Goal: Task Accomplishment & Management: Manage account settings

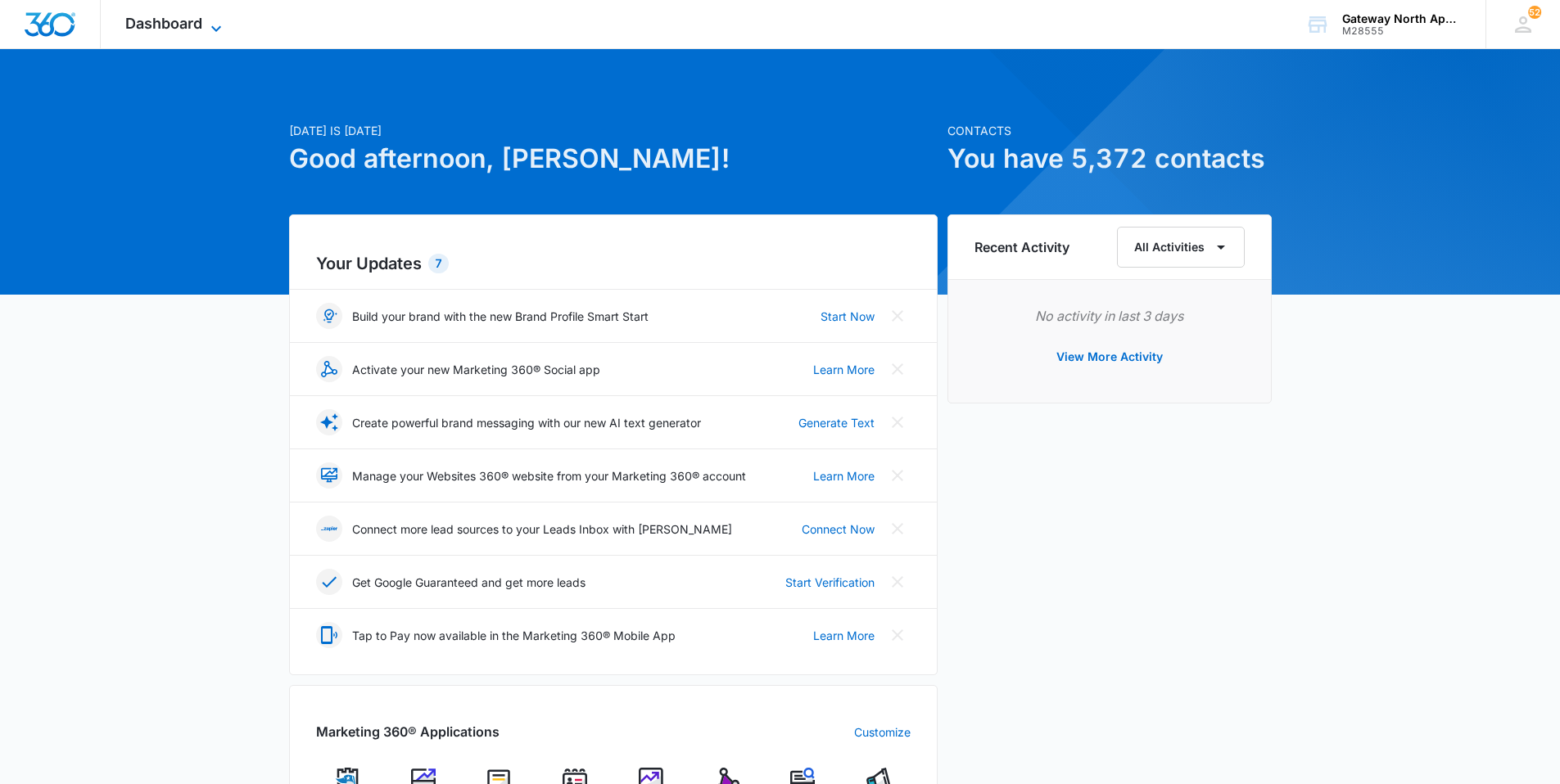
click at [128, 25] on span "Dashboard" at bounding box center [164, 23] width 77 height 17
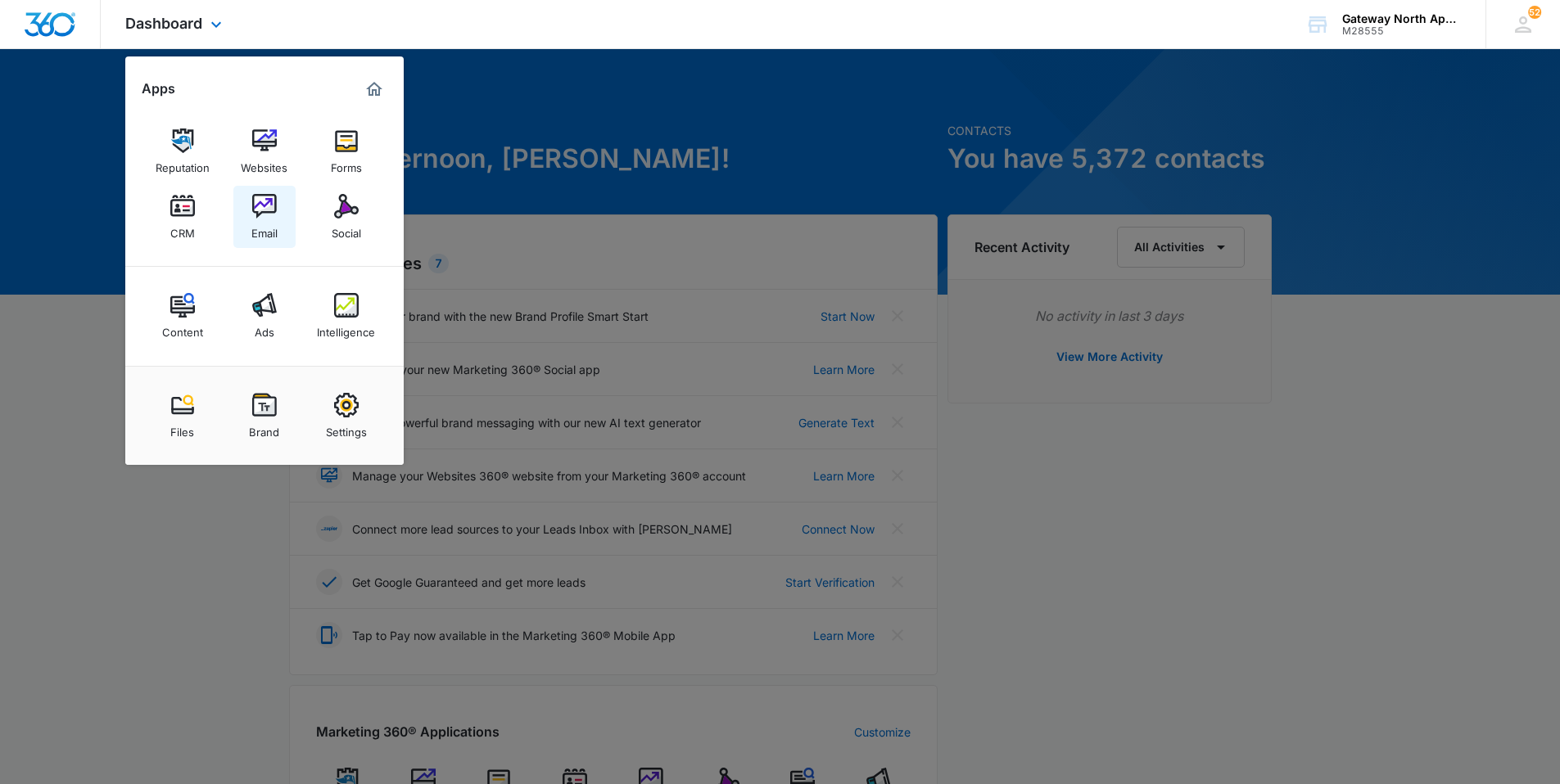
click at [266, 217] on img at bounding box center [264, 206] width 25 height 25
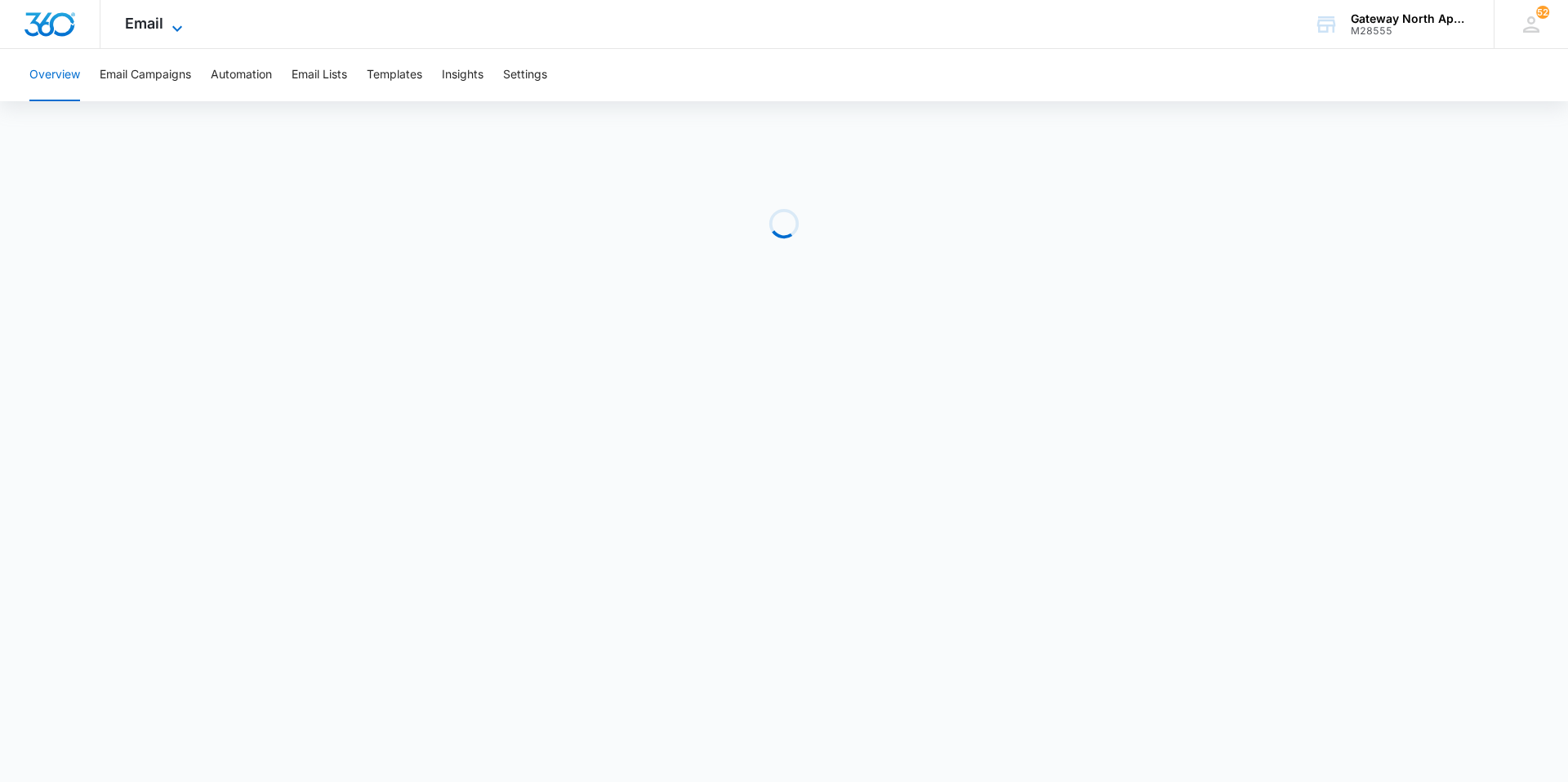
click at [177, 26] on icon at bounding box center [177, 28] width 20 height 20
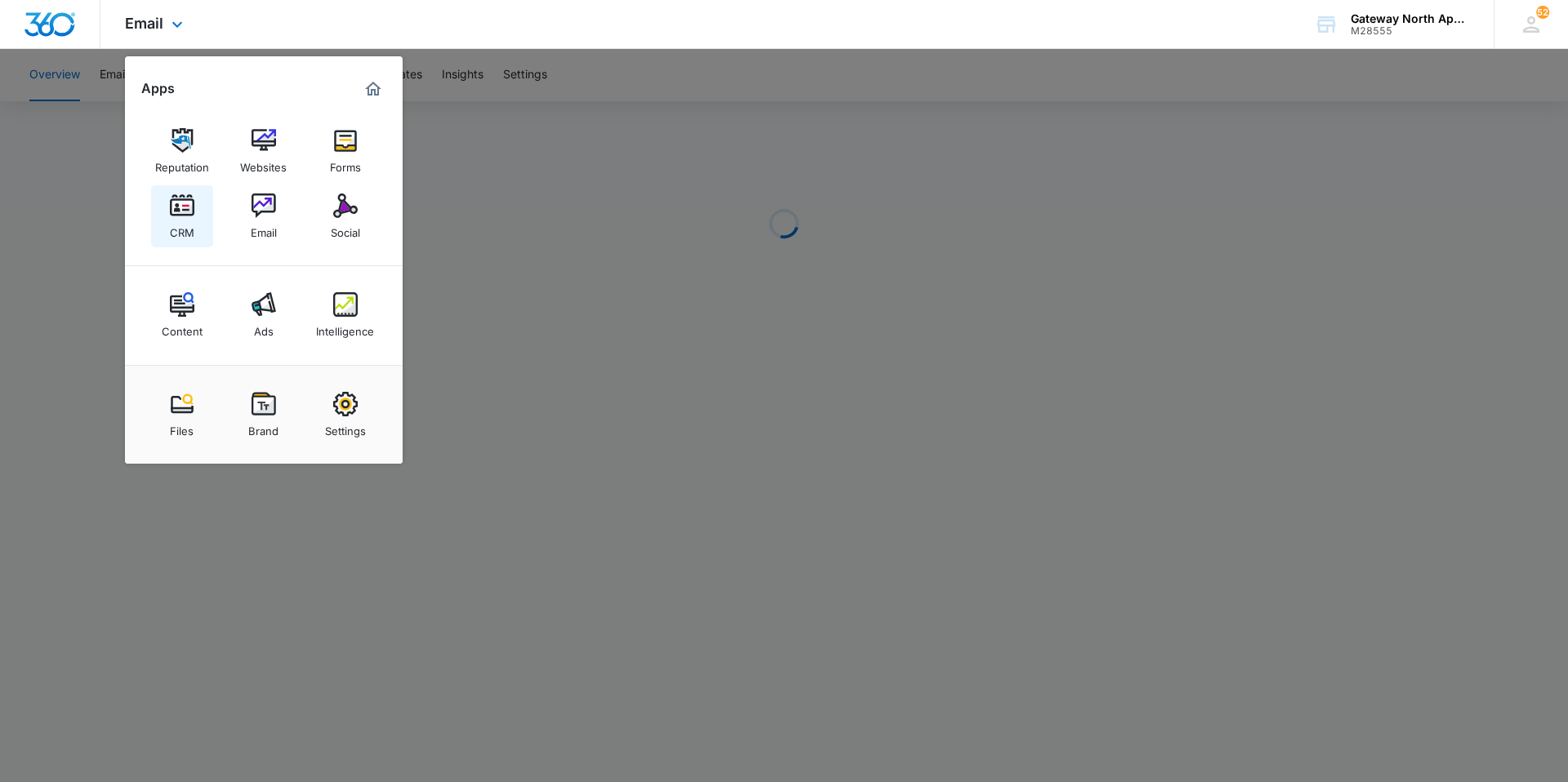
click at [173, 209] on img at bounding box center [182, 205] width 25 height 25
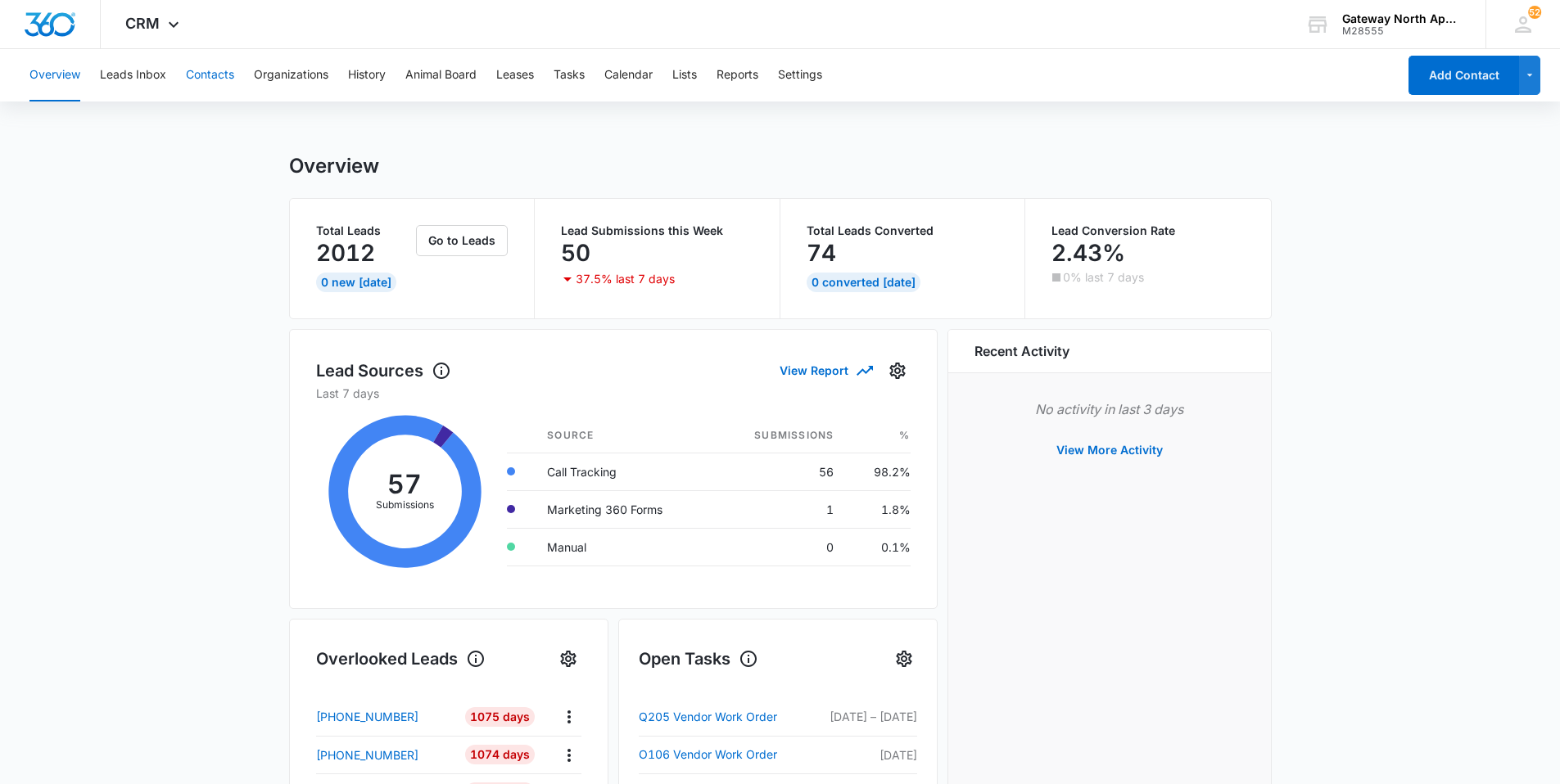
click at [220, 79] on button "Contacts" at bounding box center [210, 75] width 48 height 52
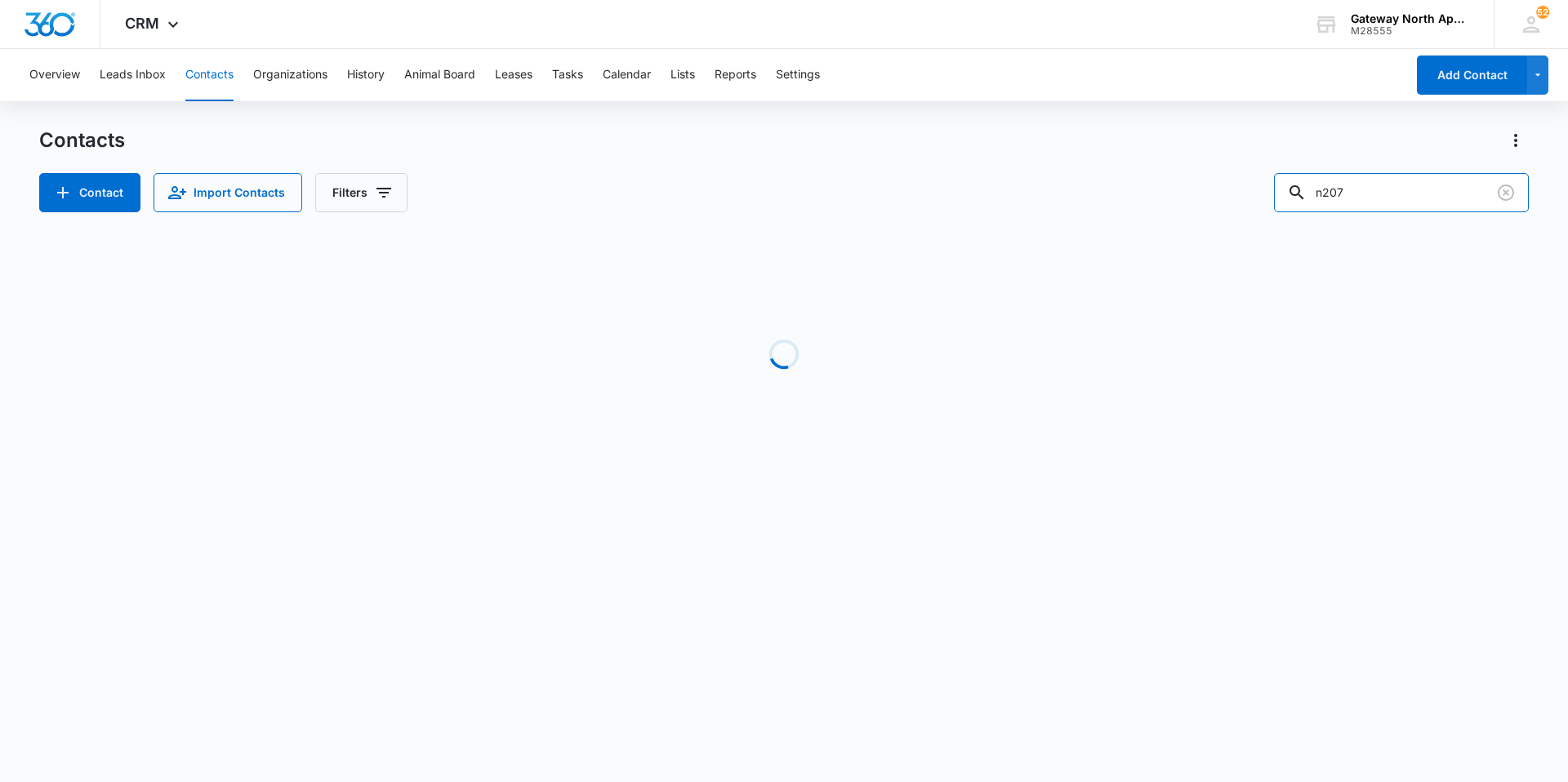
drag, startPoint x: 1329, startPoint y: 184, endPoint x: 1226, endPoint y: 180, distance: 103.1
click at [1235, 178] on div "Contact Import Contacts Filters n207" at bounding box center [784, 193] width 1489 height 39
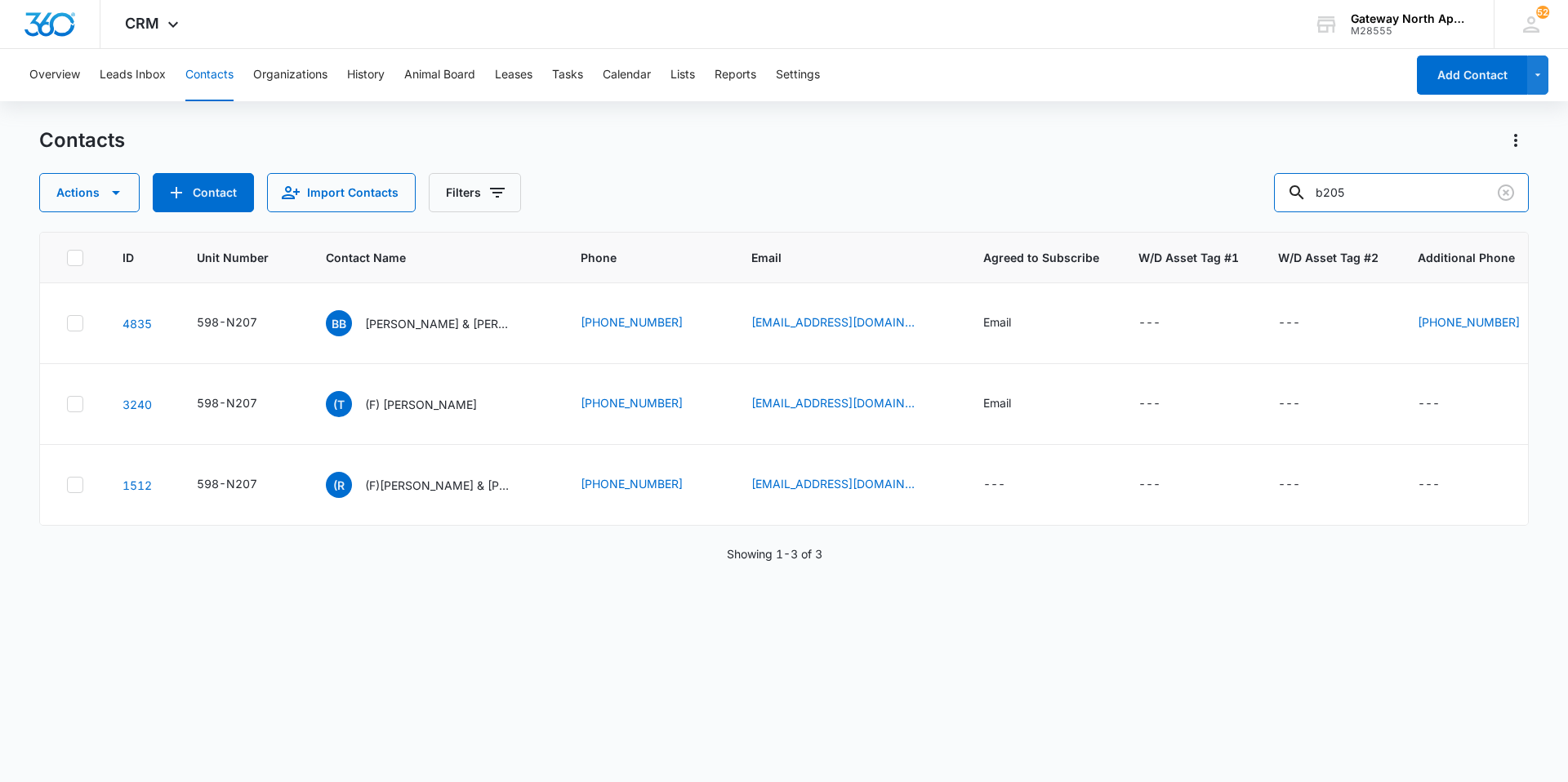
type input "b205"
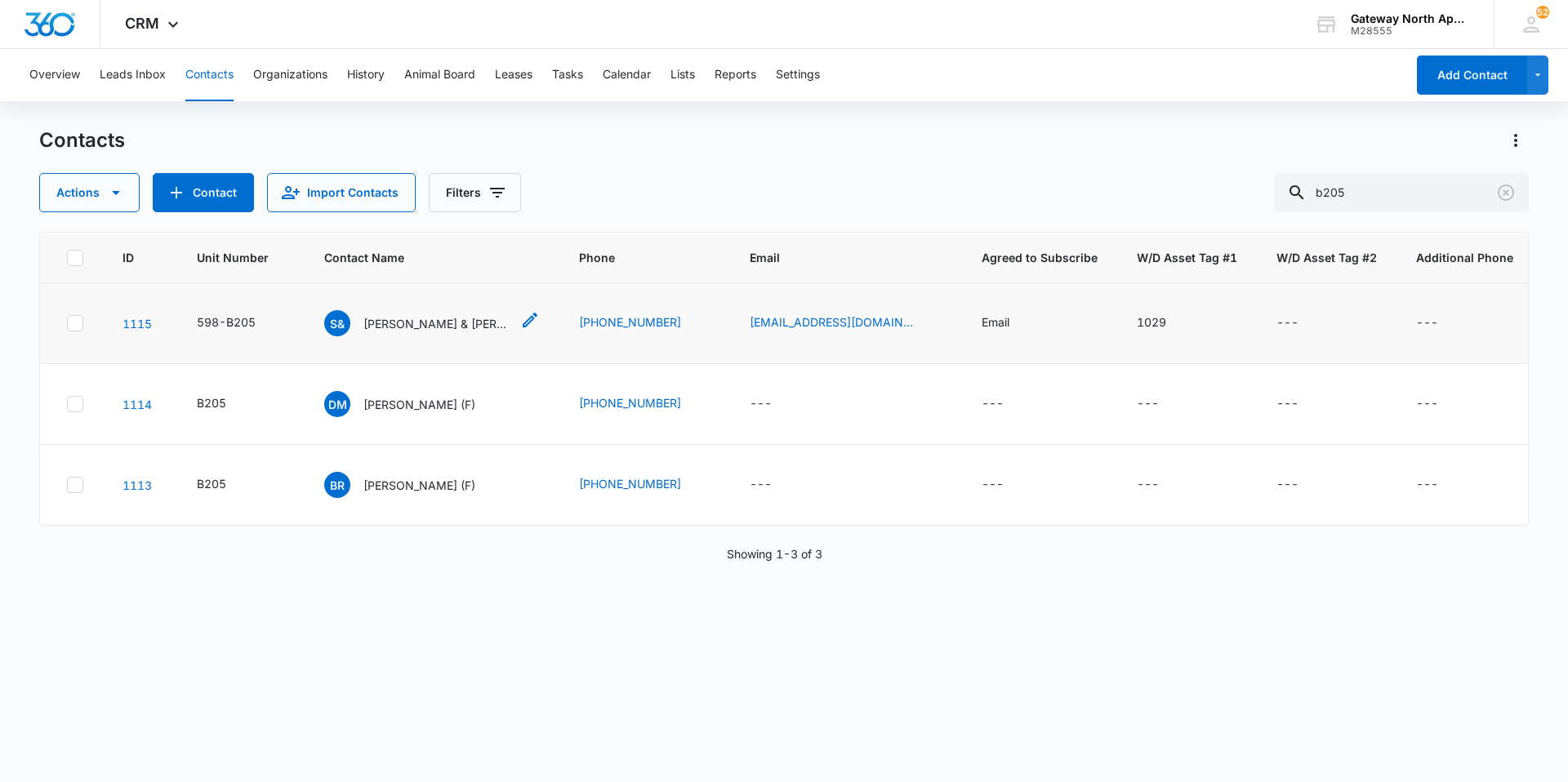
click at [431, 320] on p "[PERSON_NAME] & [PERSON_NAME]" at bounding box center [436, 324] width 147 height 17
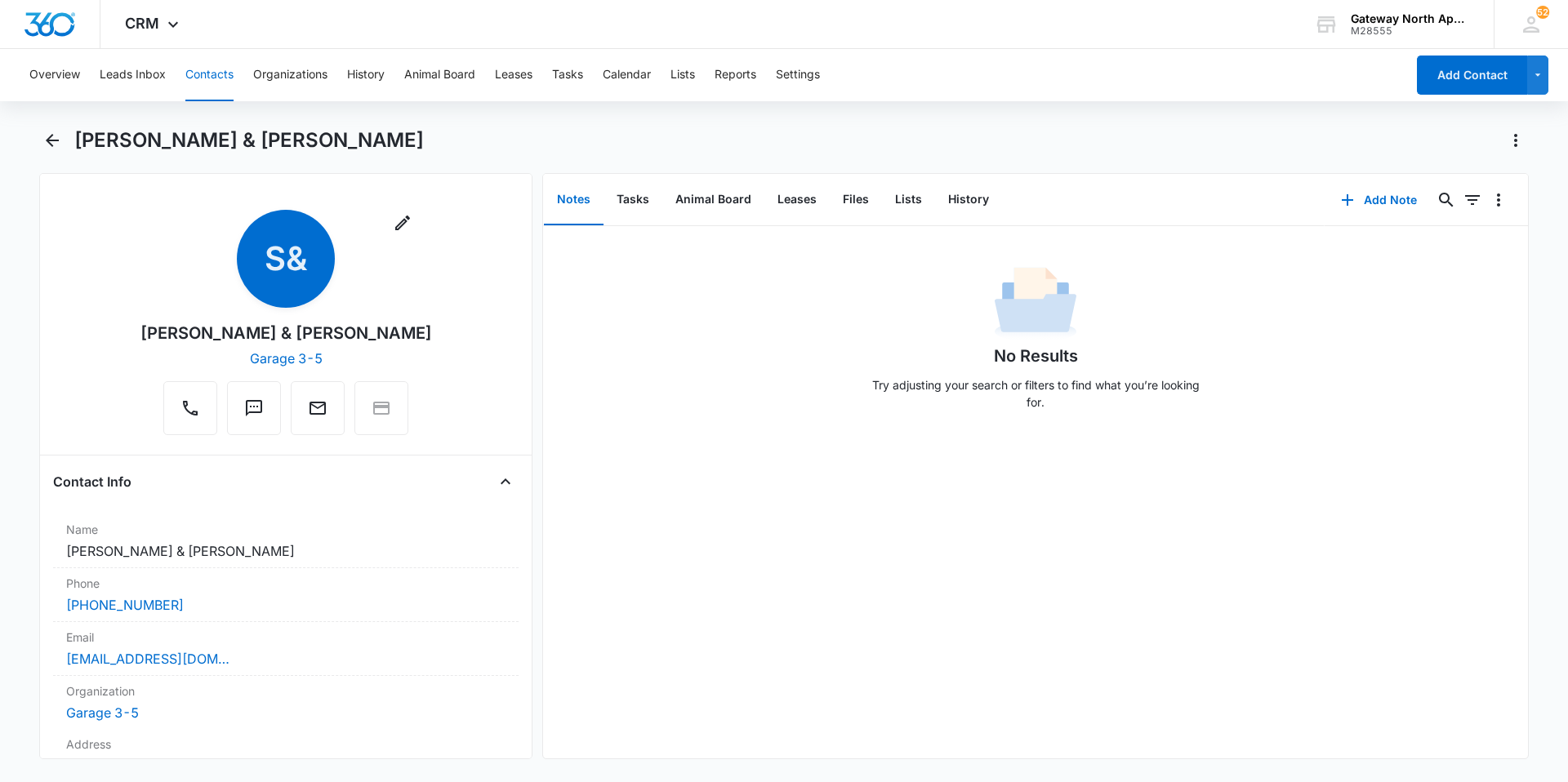
click at [212, 69] on button "Contacts" at bounding box center [209, 75] width 48 height 52
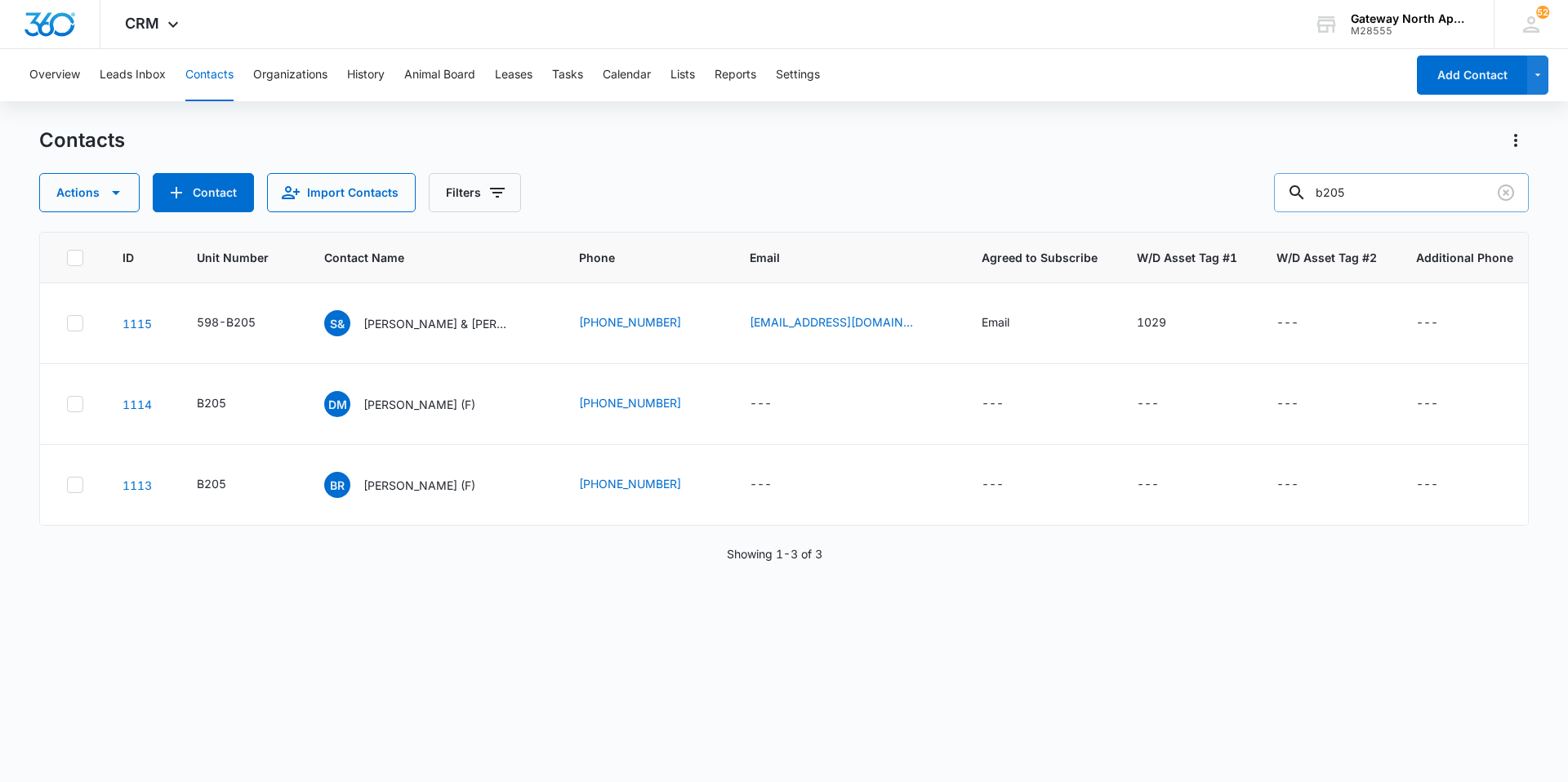
drag, startPoint x: 1385, startPoint y: 194, endPoint x: 1298, endPoint y: 193, distance: 87.0
click at [1298, 193] on input "b205" at bounding box center [1401, 193] width 255 height 39
type input "c204"
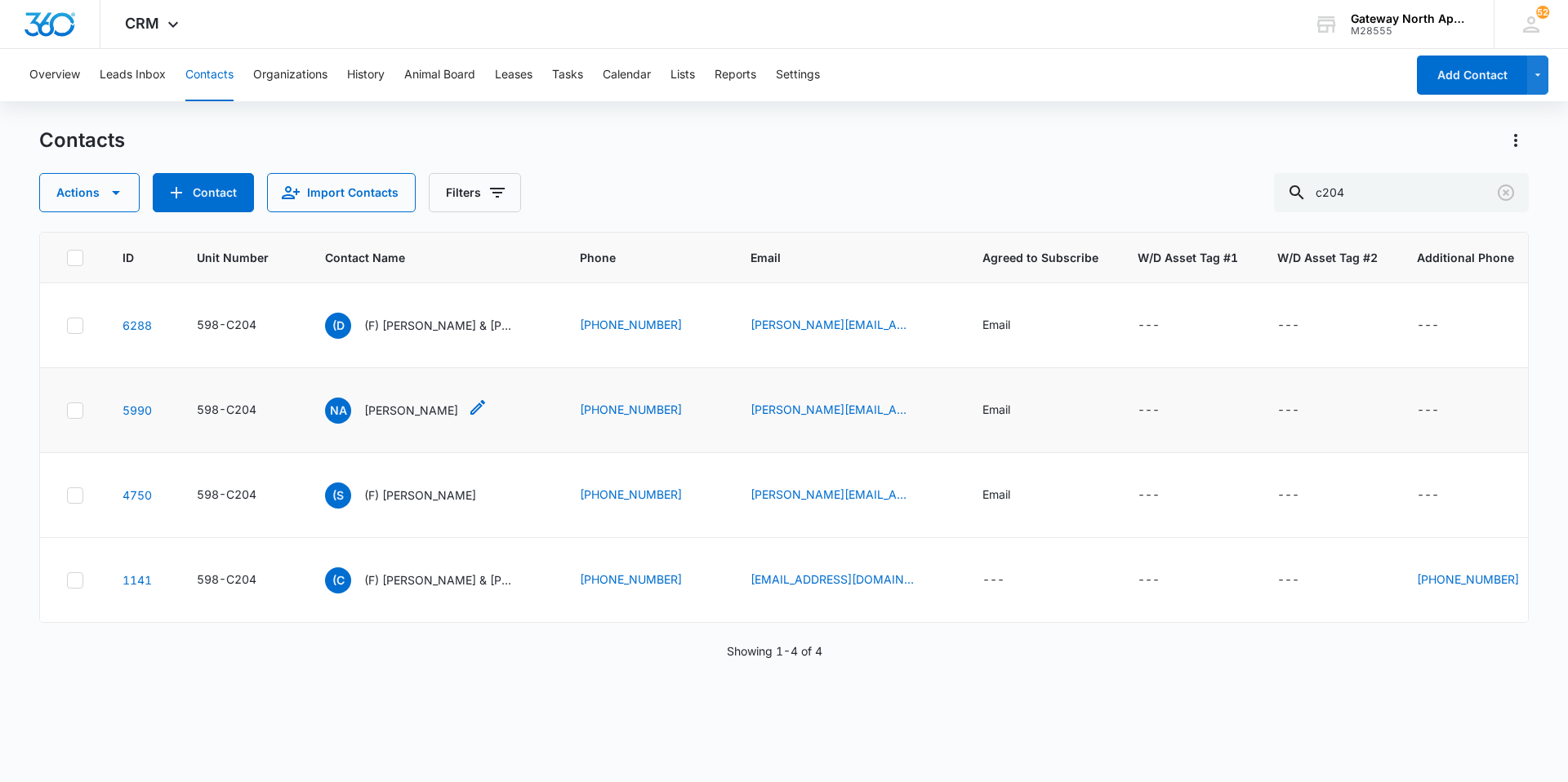
click at [455, 406] on p "[PERSON_NAME]" at bounding box center [410, 410] width 94 height 17
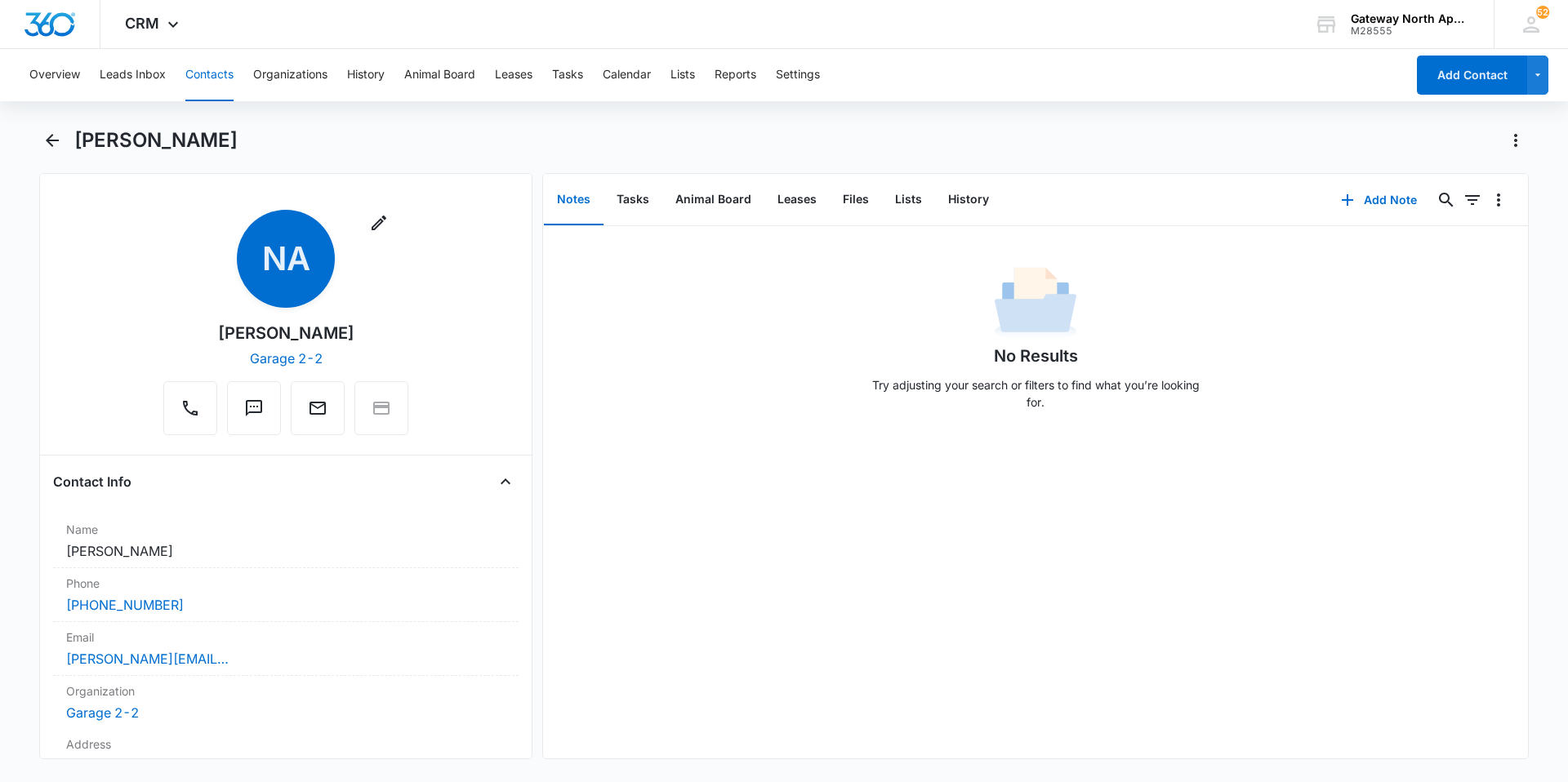
drag, startPoint x: 211, startPoint y: 75, endPoint x: 407, endPoint y: 101, distance: 197.7
click at [210, 75] on button "Contacts" at bounding box center [209, 75] width 48 height 52
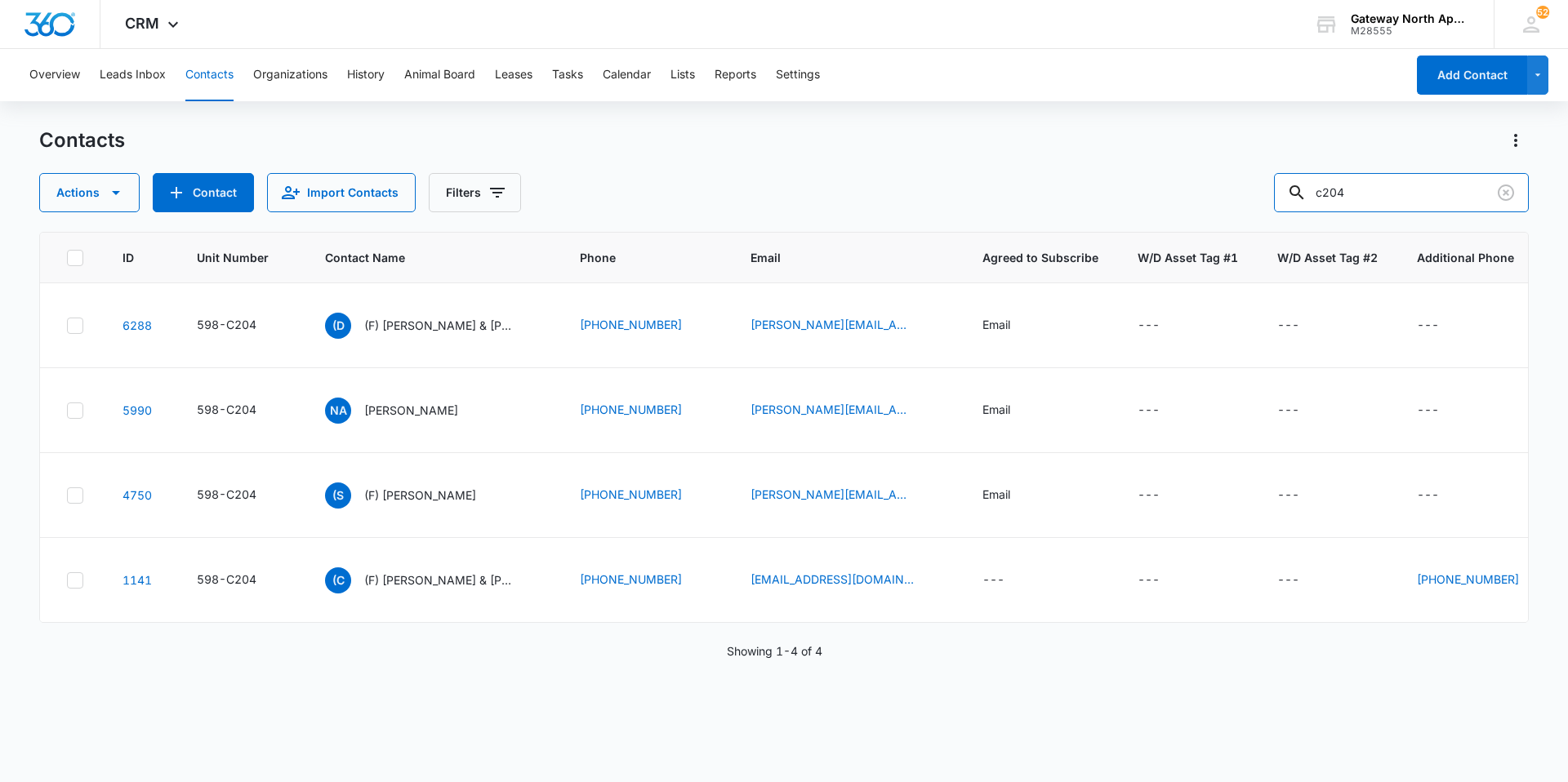
drag, startPoint x: 1250, startPoint y: 190, endPoint x: 1217, endPoint y: 190, distance: 33.0
click at [1217, 190] on div "Actions Contact Import Contacts Filters c204" at bounding box center [784, 193] width 1489 height 39
type input "e201"
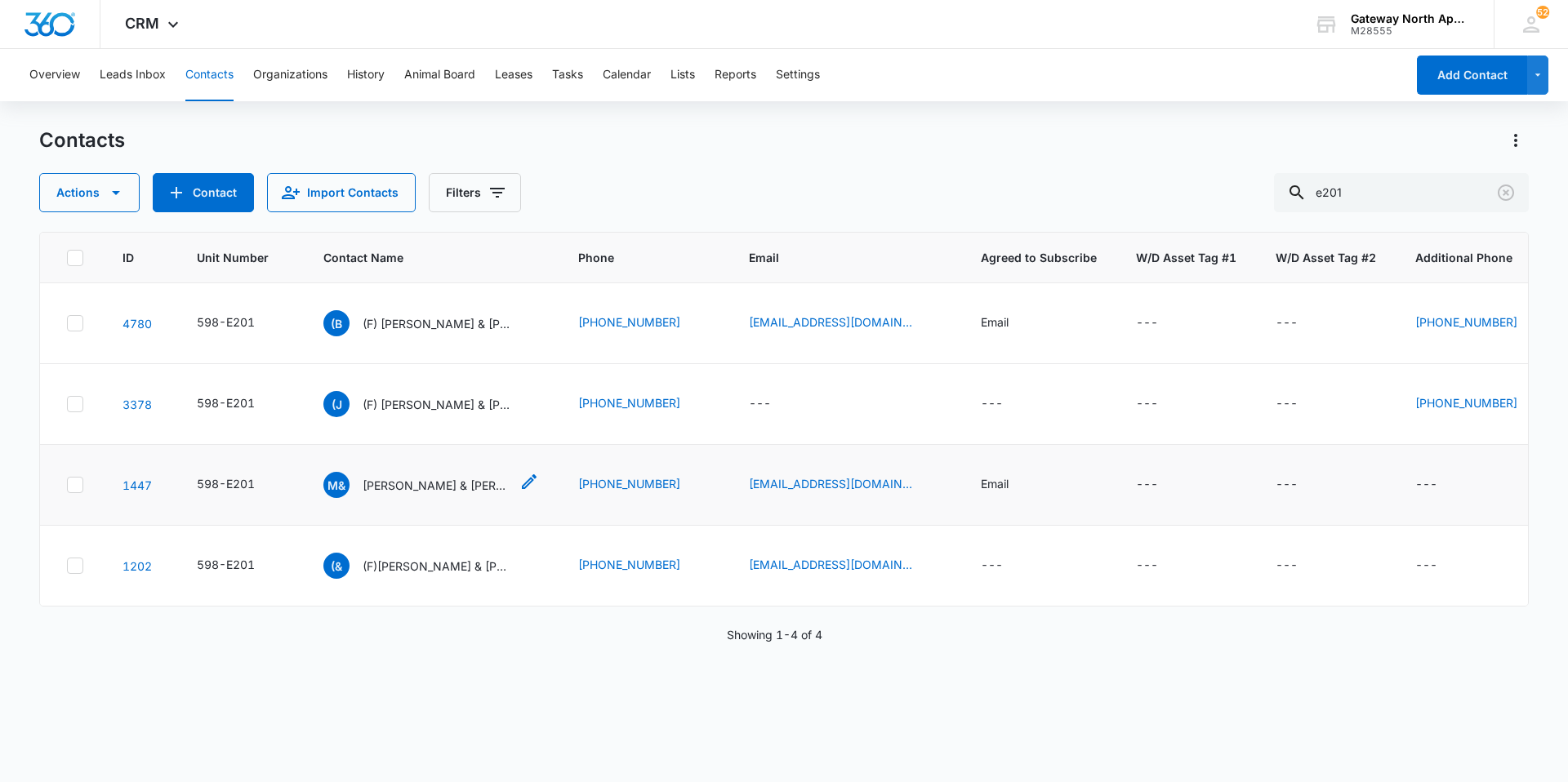
click at [468, 485] on p "[PERSON_NAME] & [PERSON_NAME]" at bounding box center [435, 486] width 147 height 17
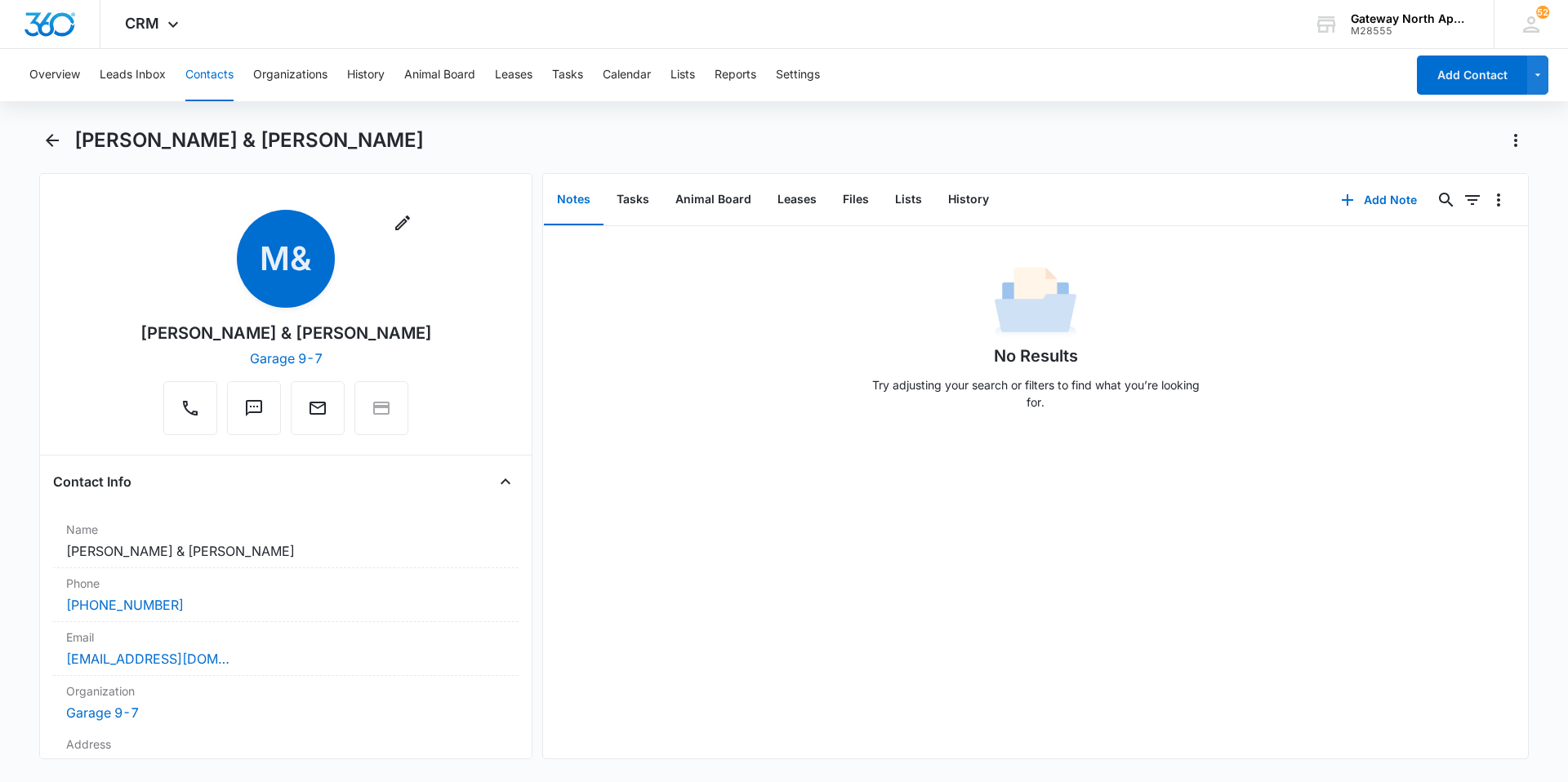
drag, startPoint x: 221, startPoint y: 76, endPoint x: 237, endPoint y: 75, distance: 16.0
click at [219, 76] on button "Contacts" at bounding box center [209, 75] width 48 height 52
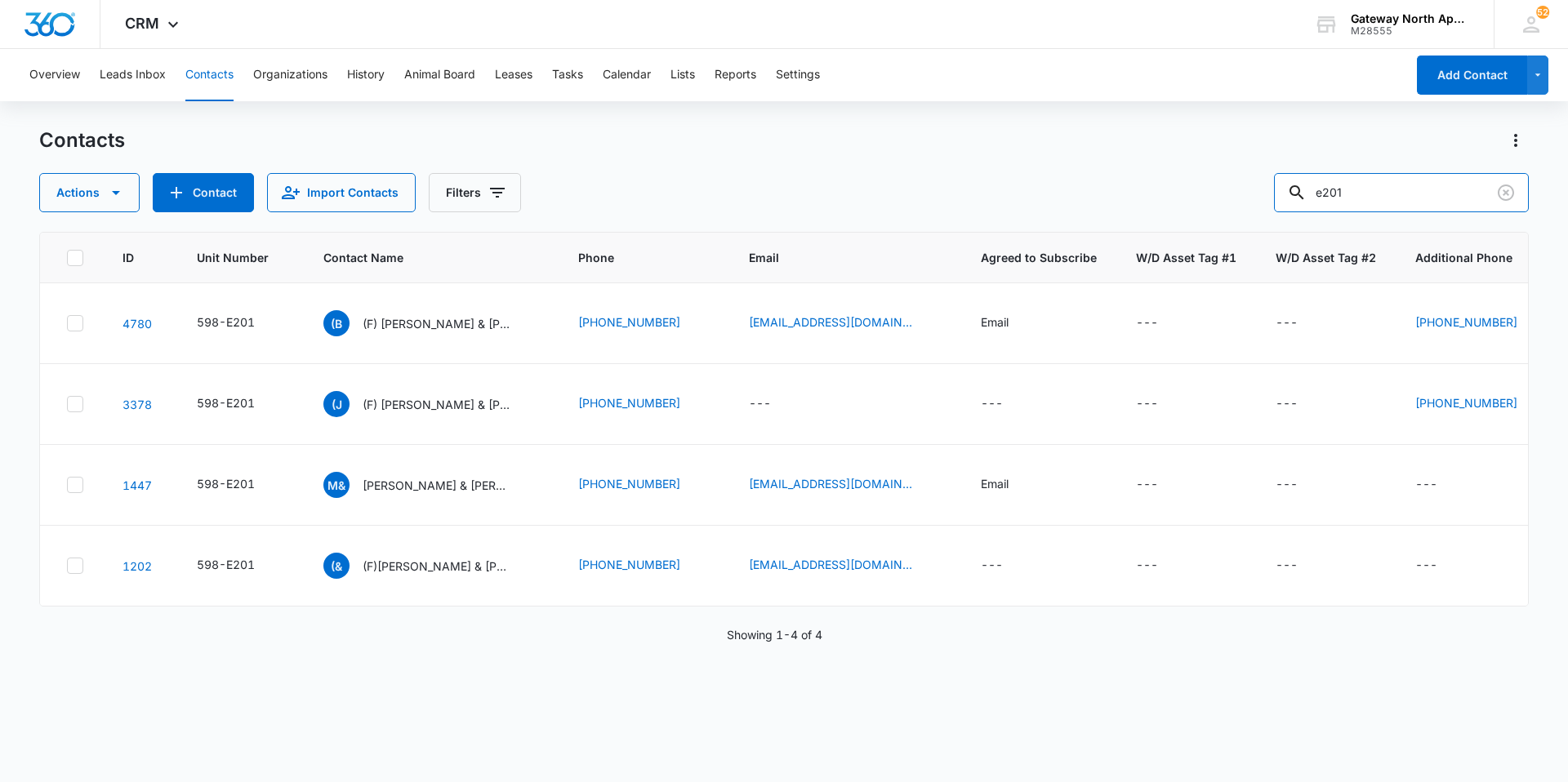
drag, startPoint x: 1409, startPoint y: 196, endPoint x: 1075, endPoint y: 193, distance: 334.0
click at [1075, 193] on div "Actions Contact Import Contacts Filters e201" at bounding box center [784, 193] width 1489 height 39
type input "f301"
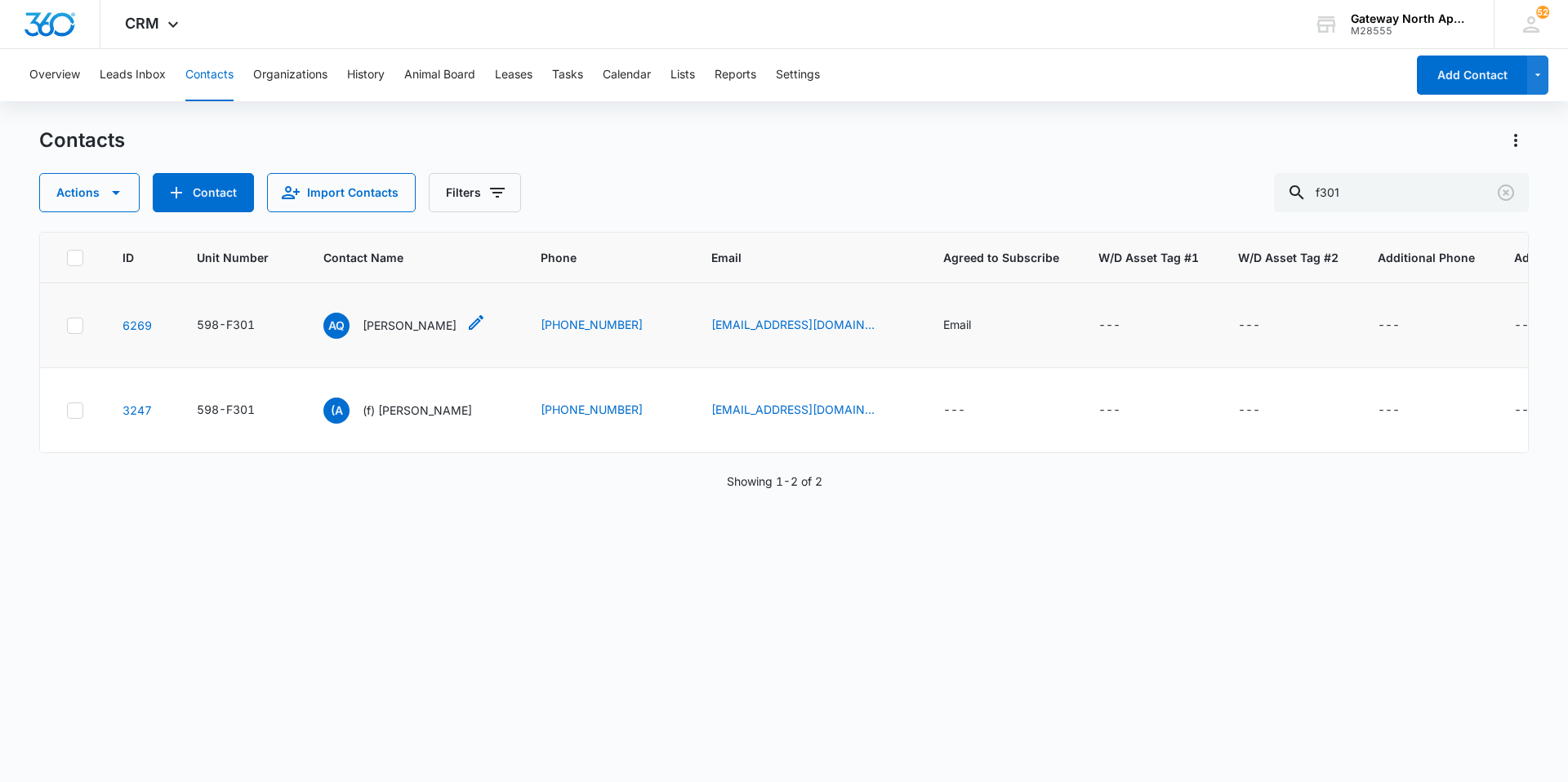
click at [411, 330] on p "[PERSON_NAME]" at bounding box center [409, 325] width 94 height 17
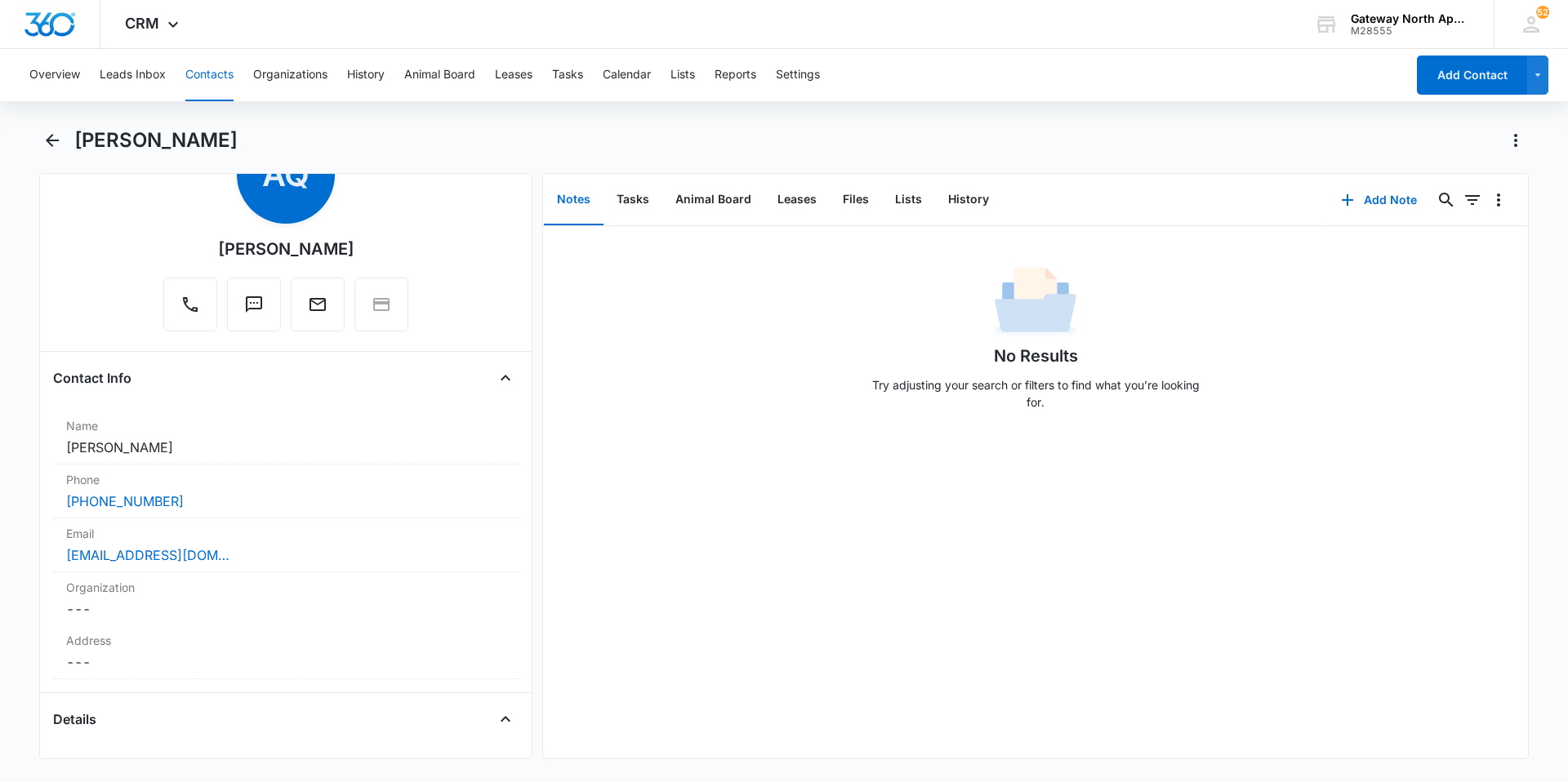
scroll to position [163, 0]
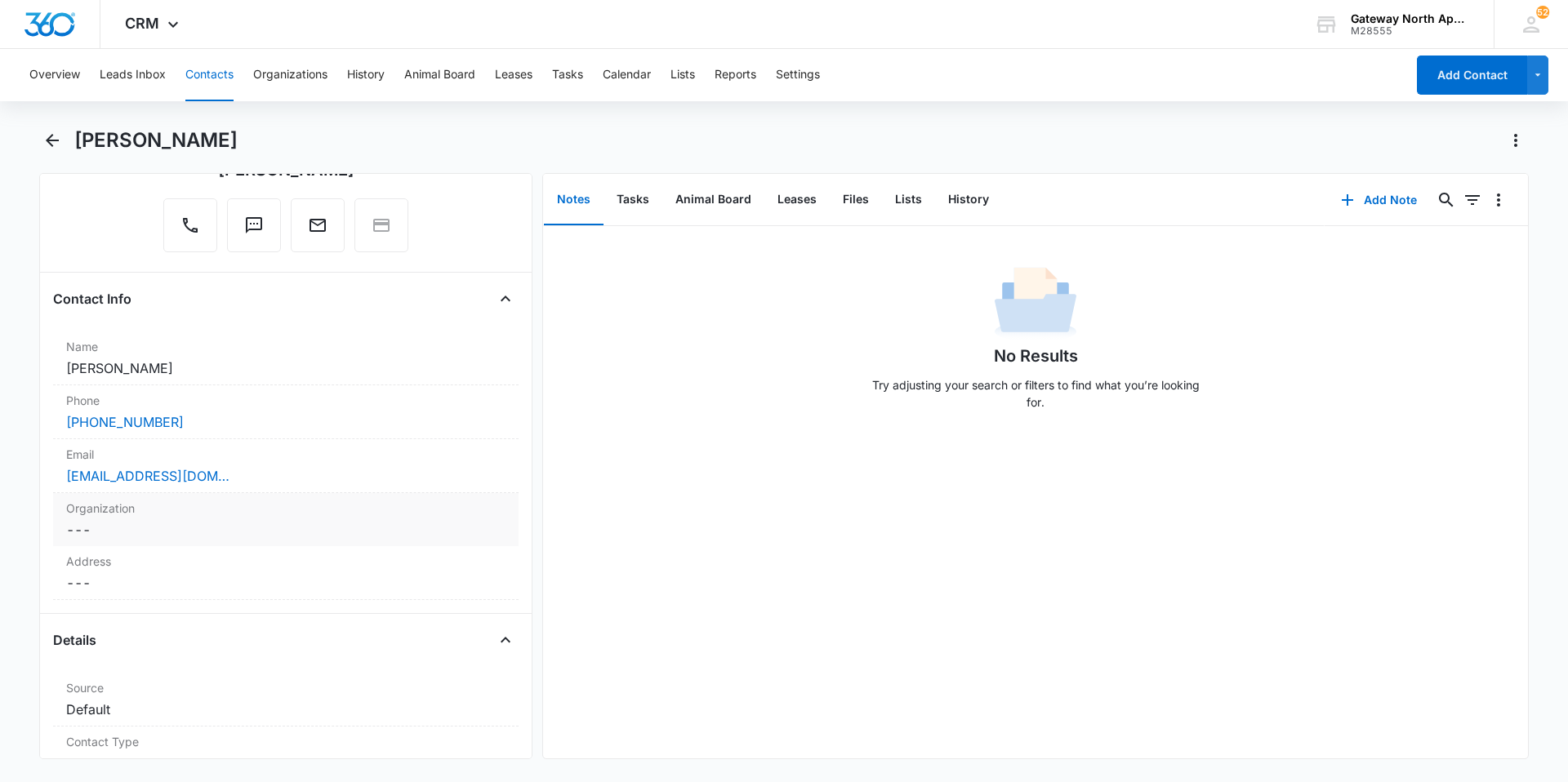
click at [183, 512] on label "Organization" at bounding box center [286, 508] width 439 height 17
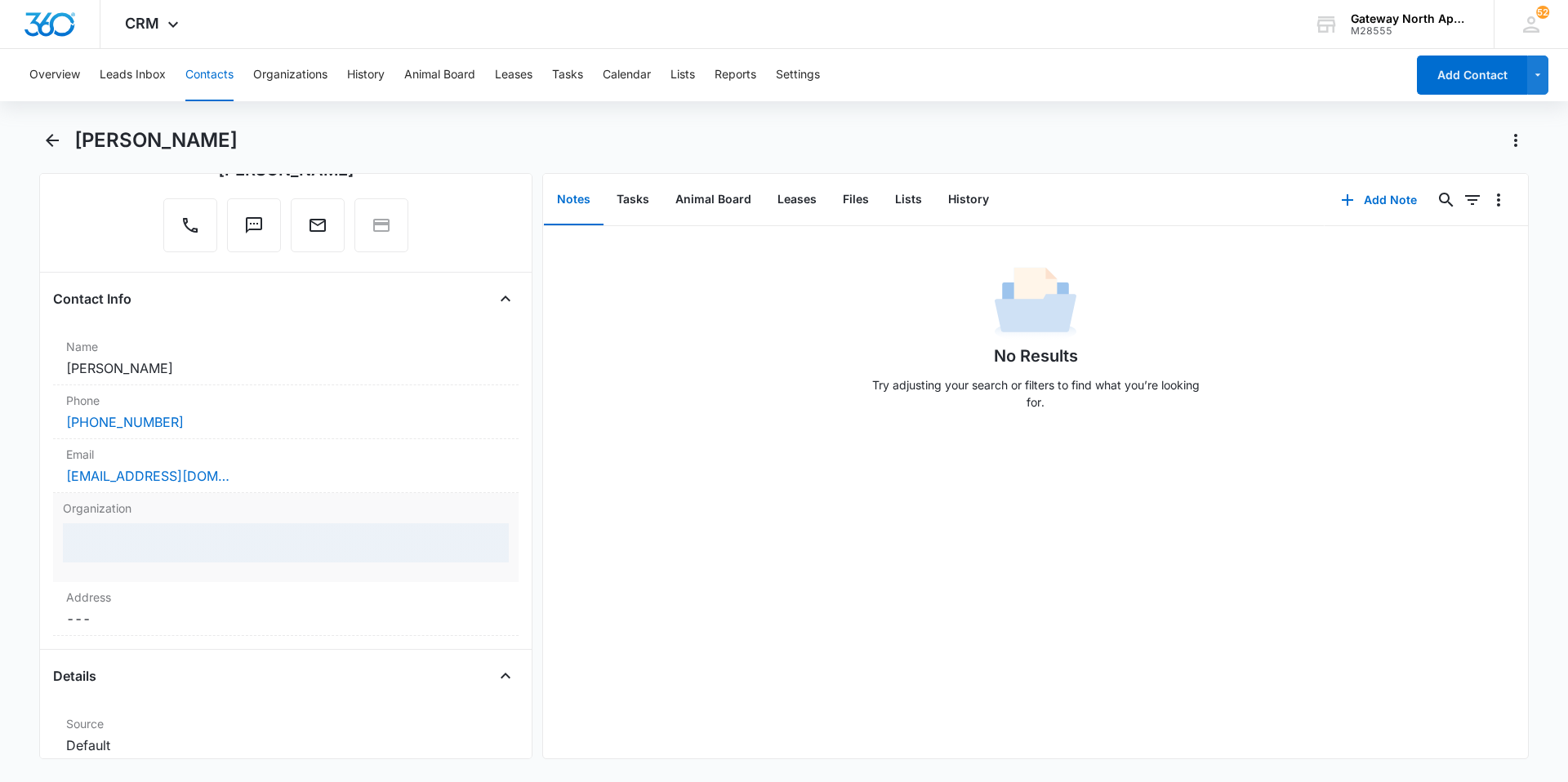
click at [186, 538] on div at bounding box center [285, 543] width 445 height 39
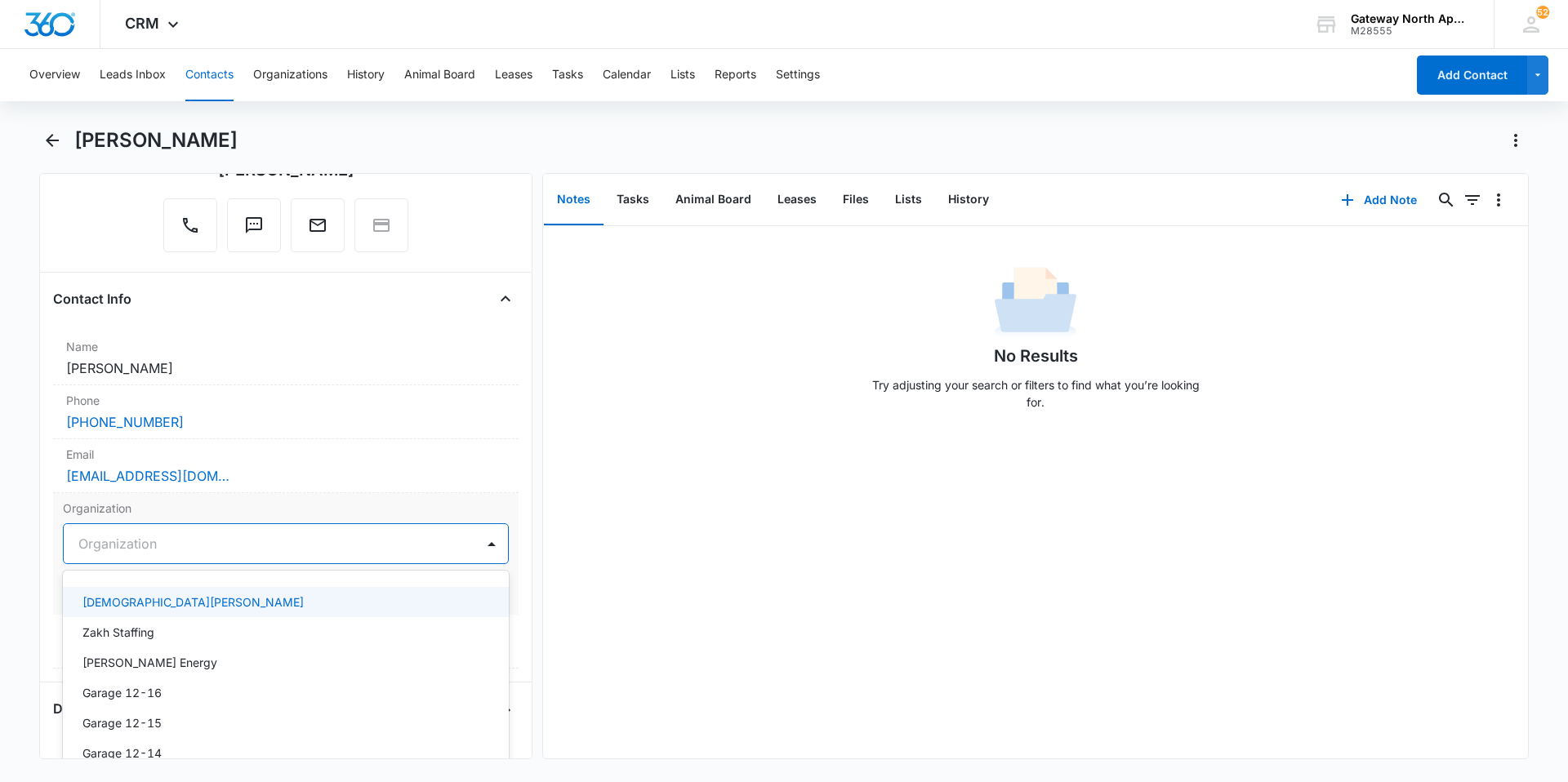
click at [186, 538] on div at bounding box center [266, 543] width 376 height 23
type input "garage 4-5"
click at [128, 601] on p "Garage 4-5" at bounding box center [114, 603] width 64 height 17
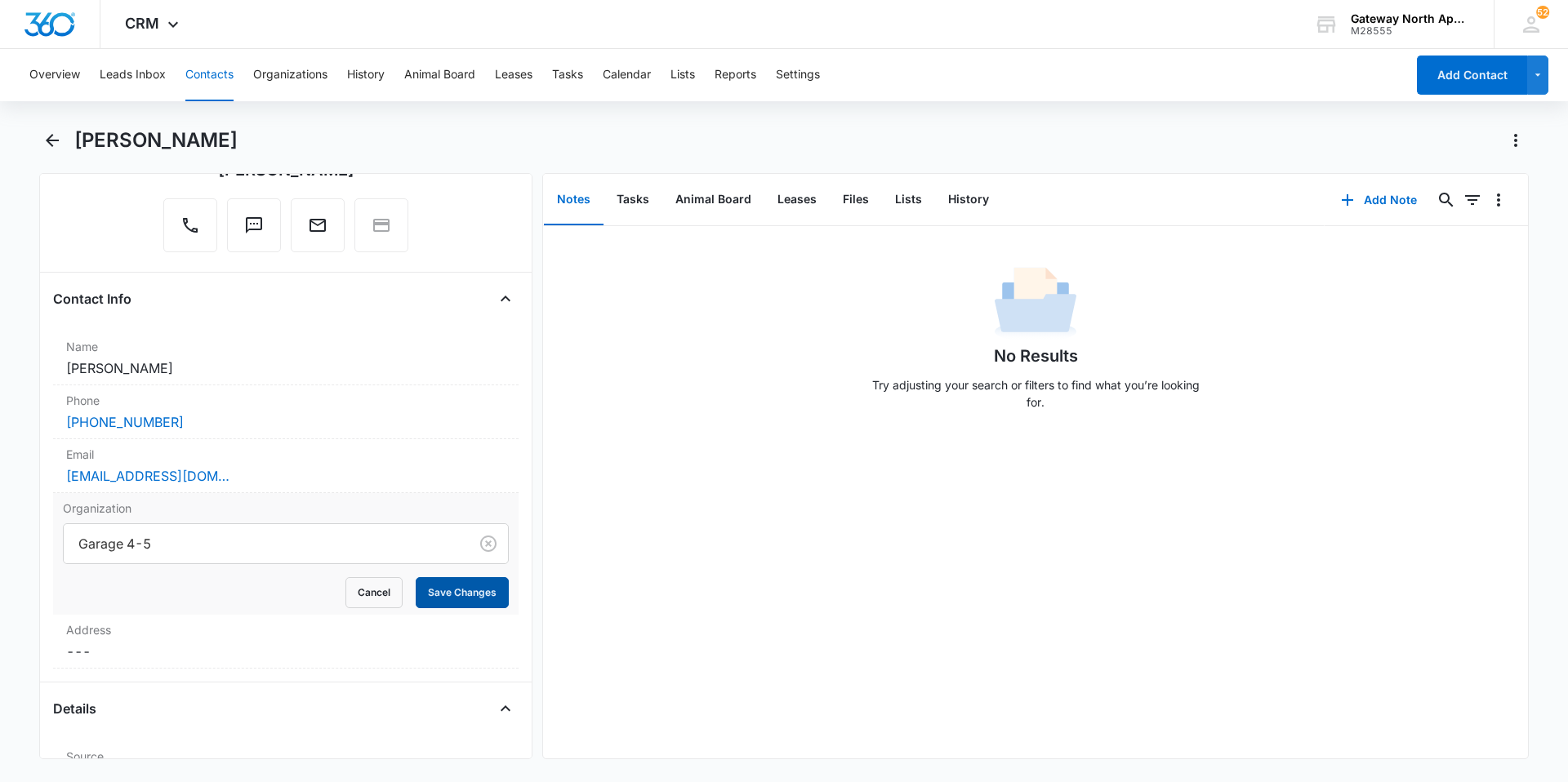
click at [451, 594] on button "Save Changes" at bounding box center [462, 593] width 93 height 31
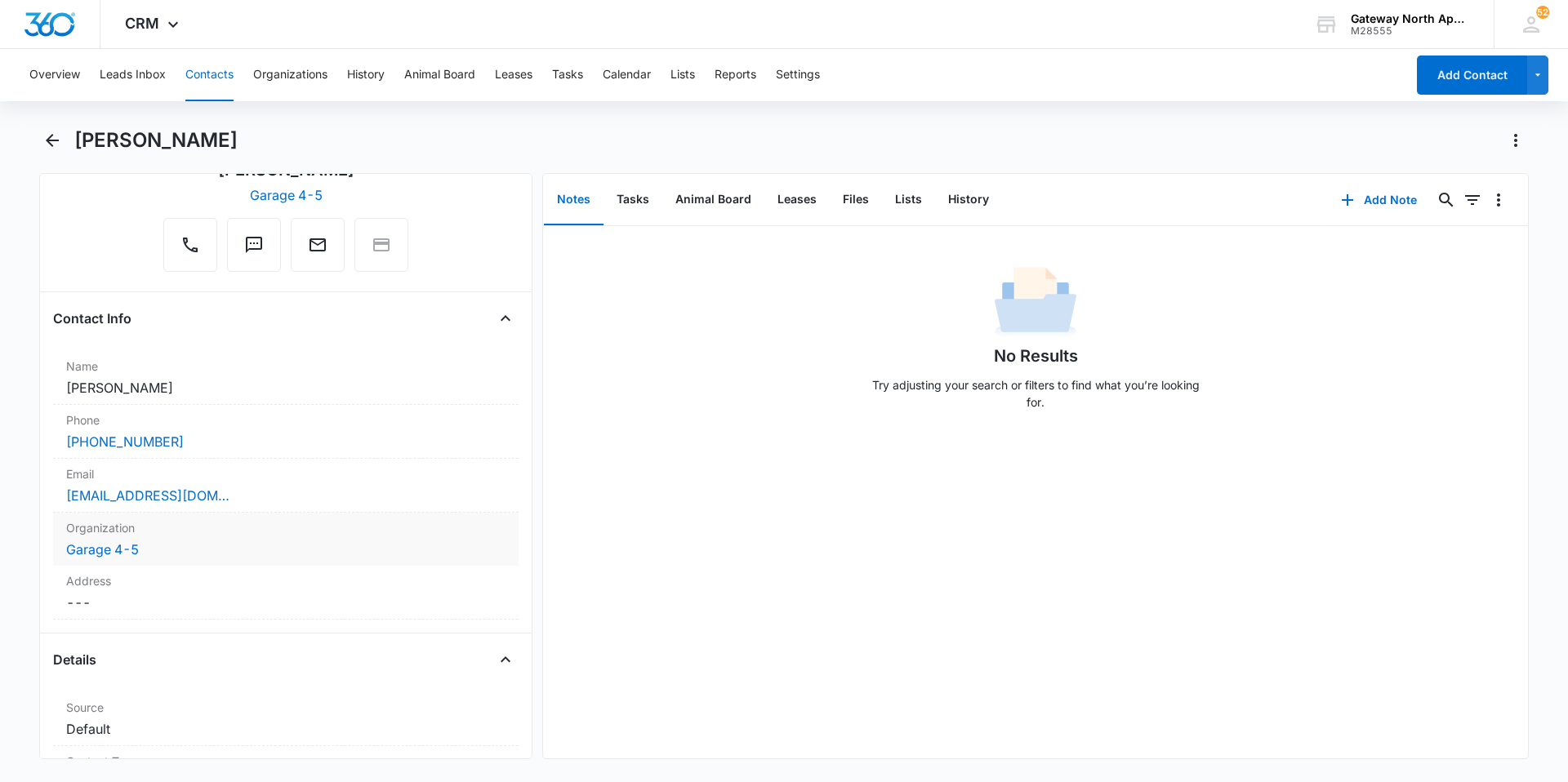
scroll to position [0, 0]
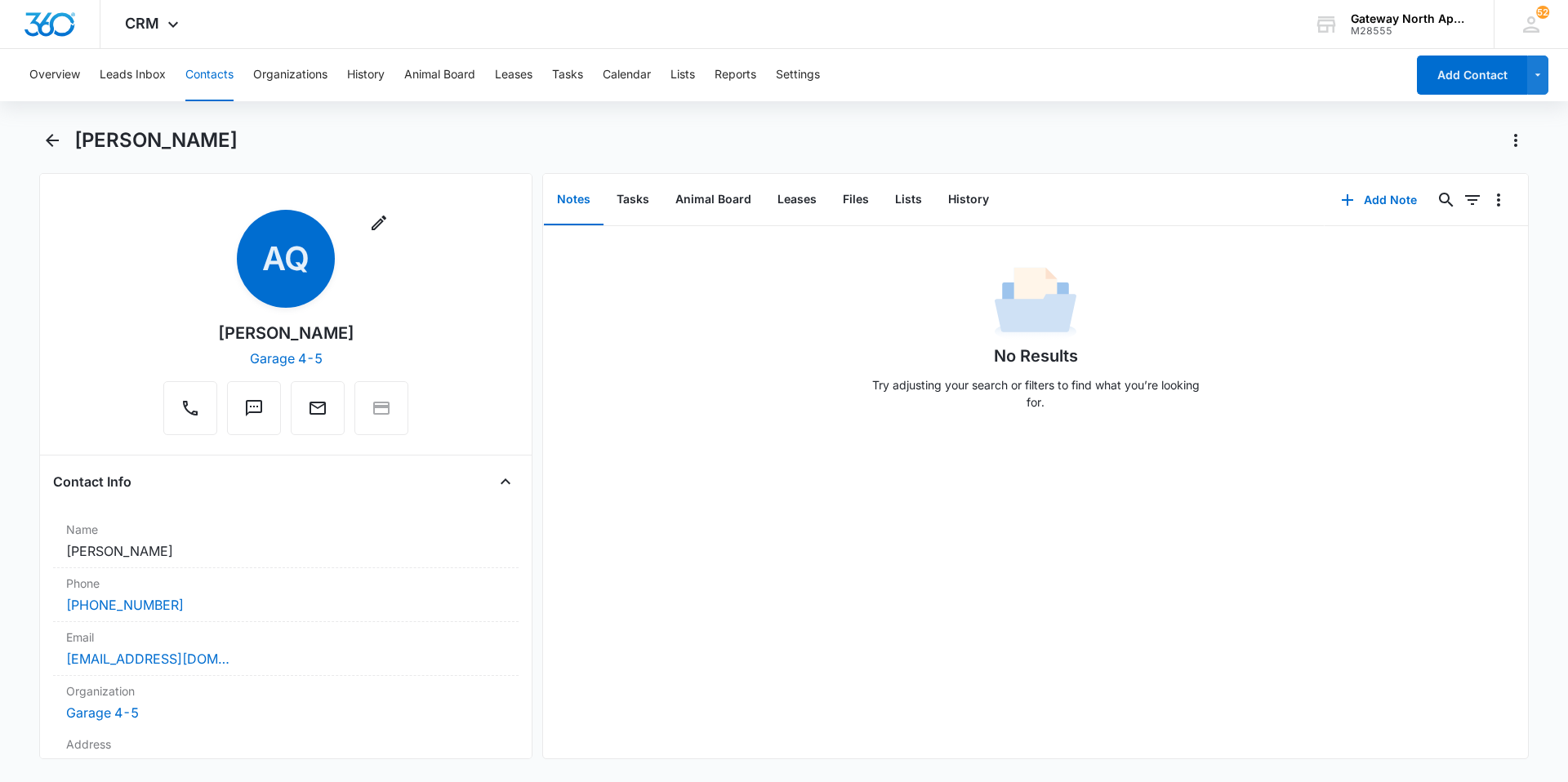
click at [197, 81] on button "Contacts" at bounding box center [209, 75] width 48 height 52
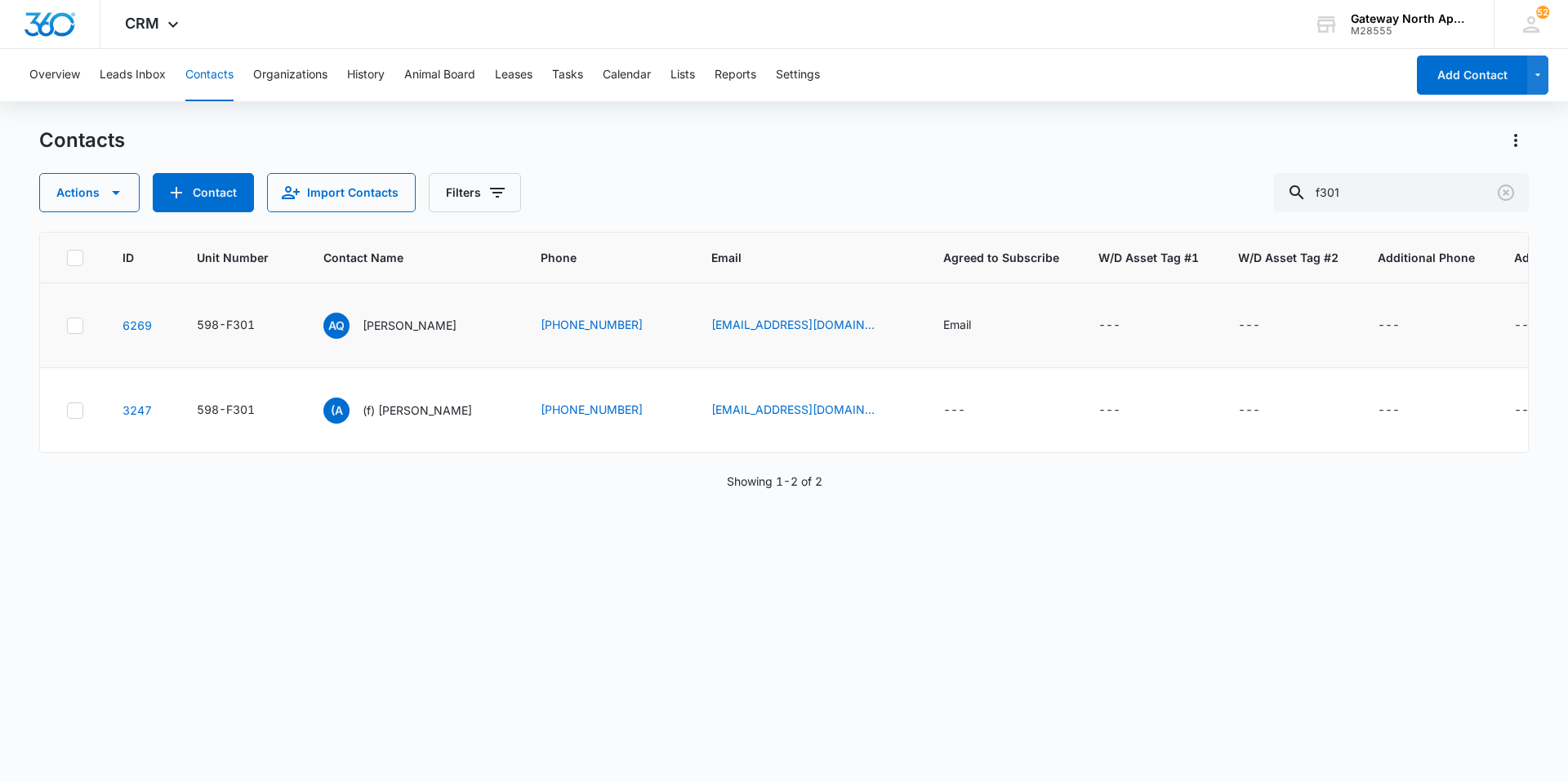
drag, startPoint x: 417, startPoint y: 327, endPoint x: 352, endPoint y: 342, distance: 66.7
click at [417, 327] on p "[PERSON_NAME]" at bounding box center [409, 325] width 94 height 17
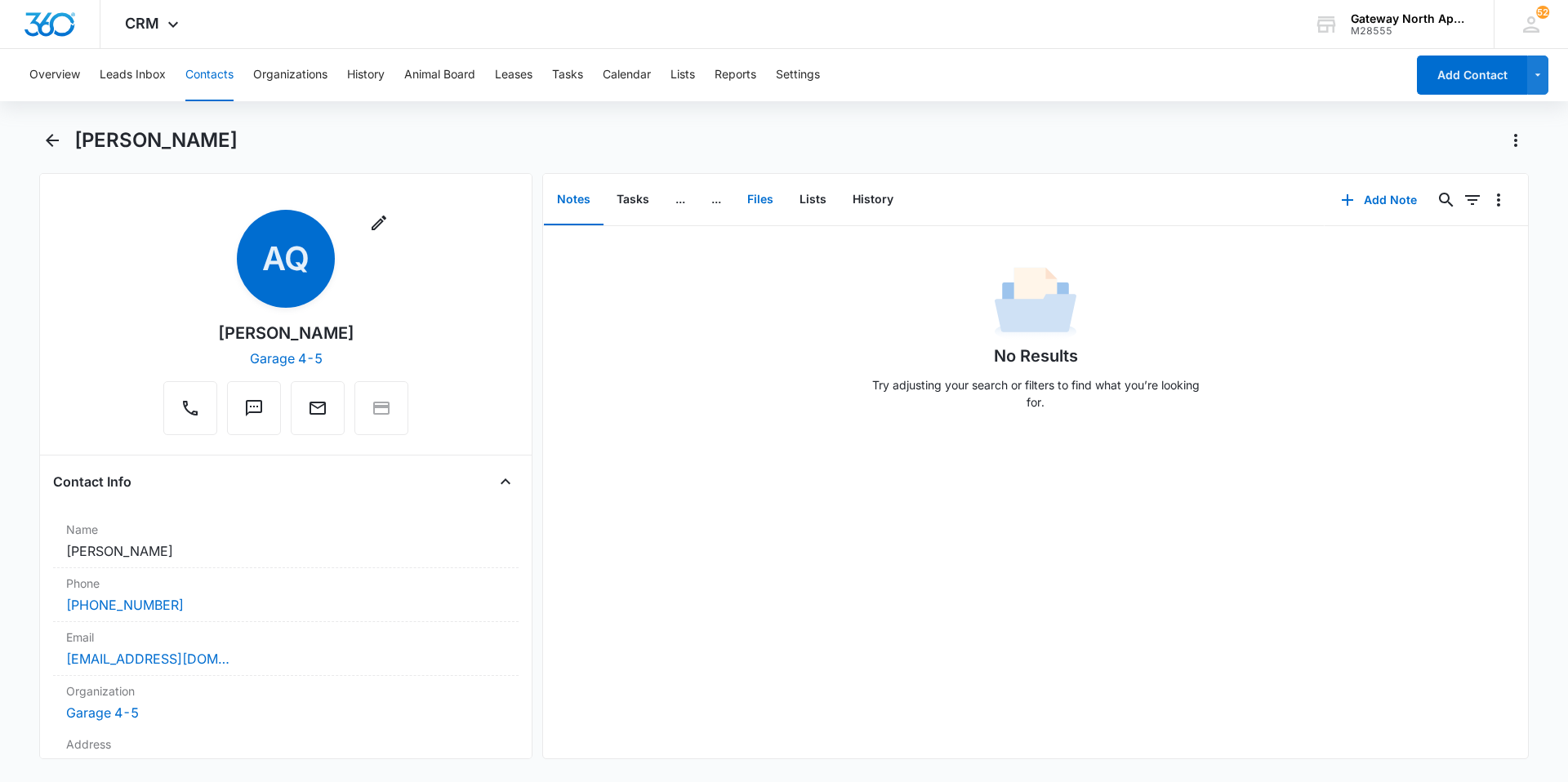
click at [753, 196] on button "Files" at bounding box center [760, 200] width 52 height 51
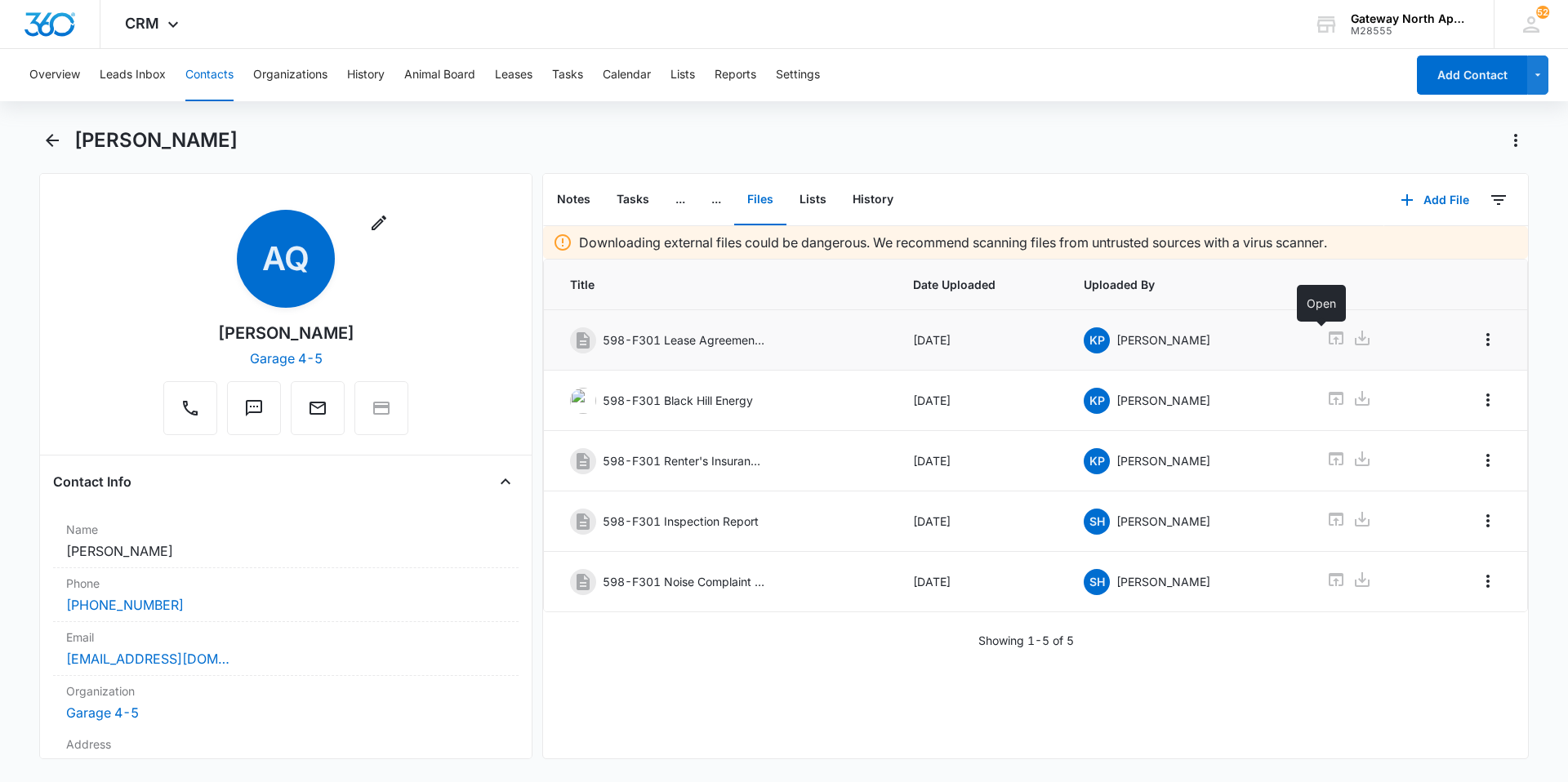
click at [1329, 338] on icon at bounding box center [1335, 337] width 15 height 13
click at [229, 72] on button "Contacts" at bounding box center [209, 75] width 48 height 52
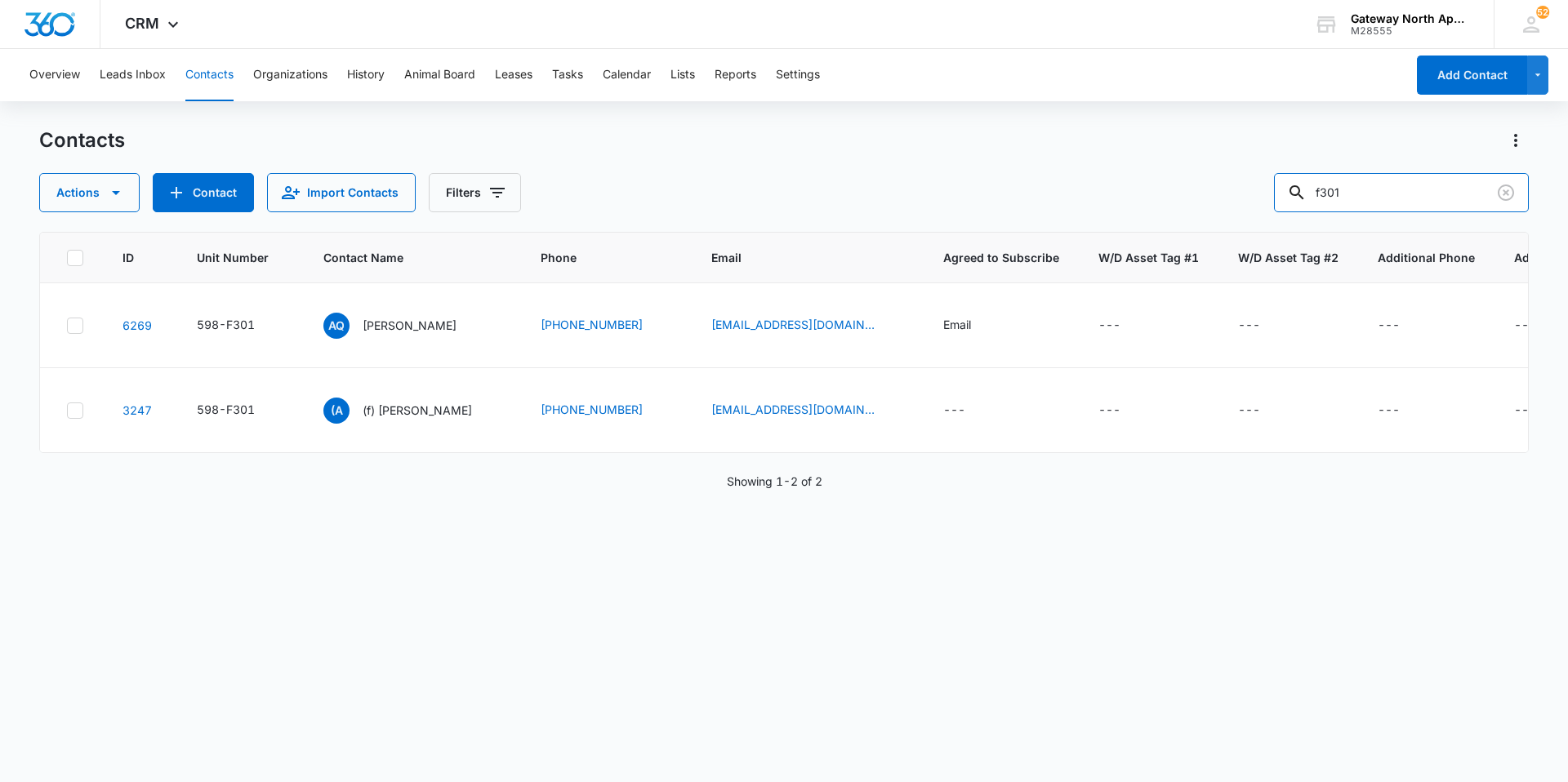
drag, startPoint x: 1382, startPoint y: 197, endPoint x: 1209, endPoint y: 194, distance: 173.0
click at [1220, 190] on div "Actions Contact Import Contacts Filters f301" at bounding box center [784, 193] width 1489 height 39
type input "f302"
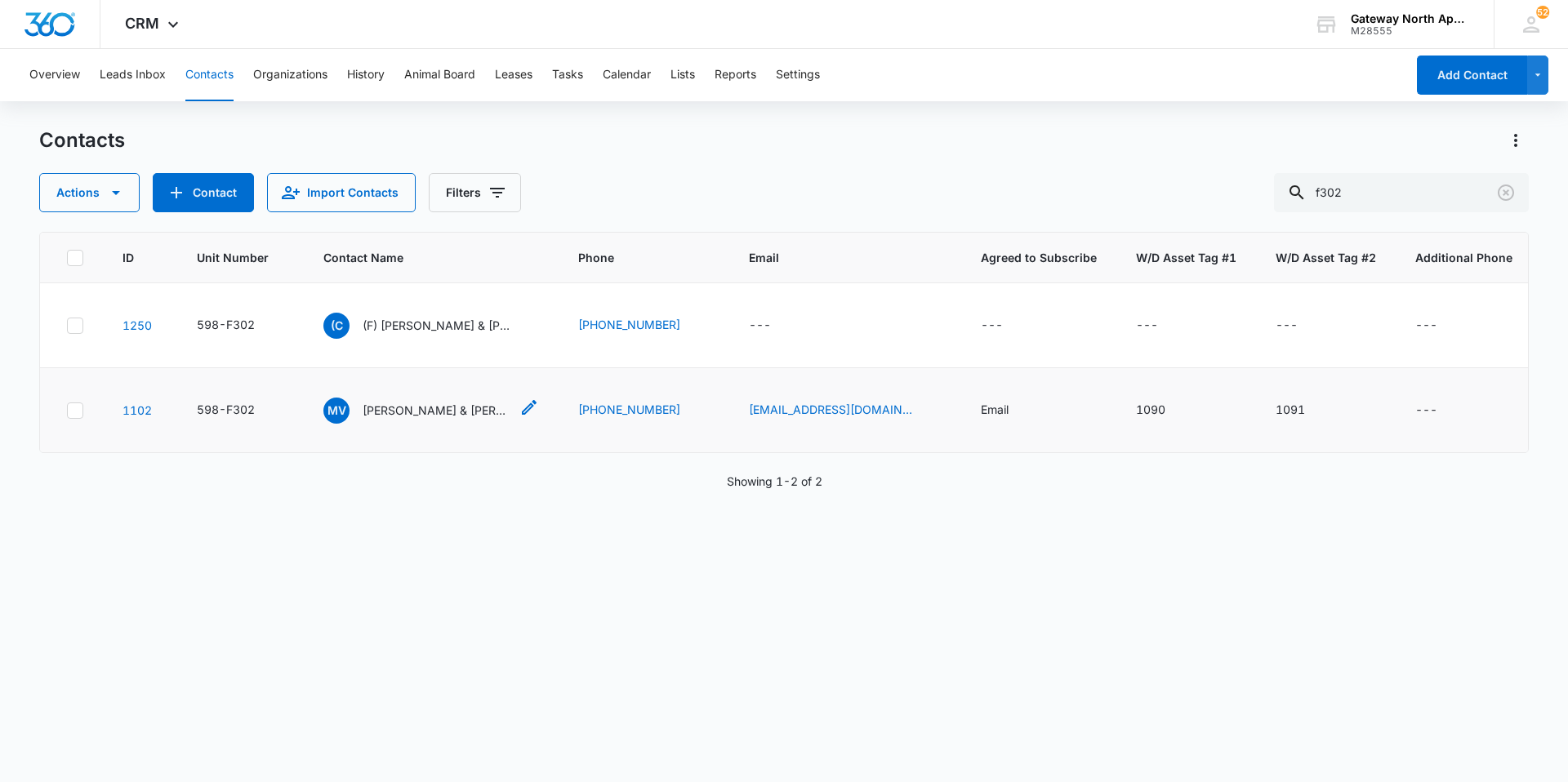
click at [449, 405] on p "[PERSON_NAME] & [PERSON_NAME]" at bounding box center [435, 410] width 147 height 17
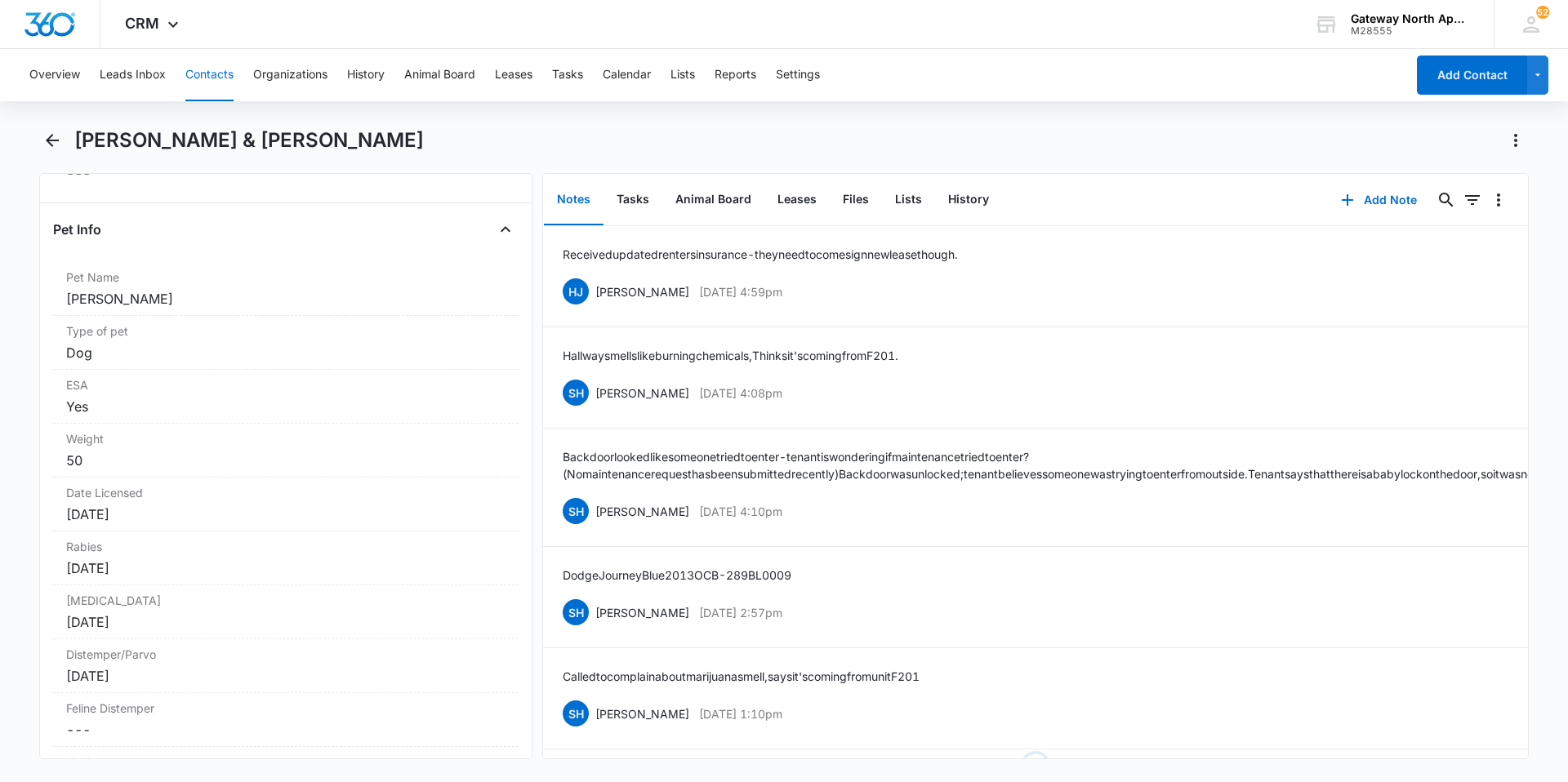
scroll to position [3266, 0]
click at [864, 203] on button "Files" at bounding box center [856, 200] width 52 height 51
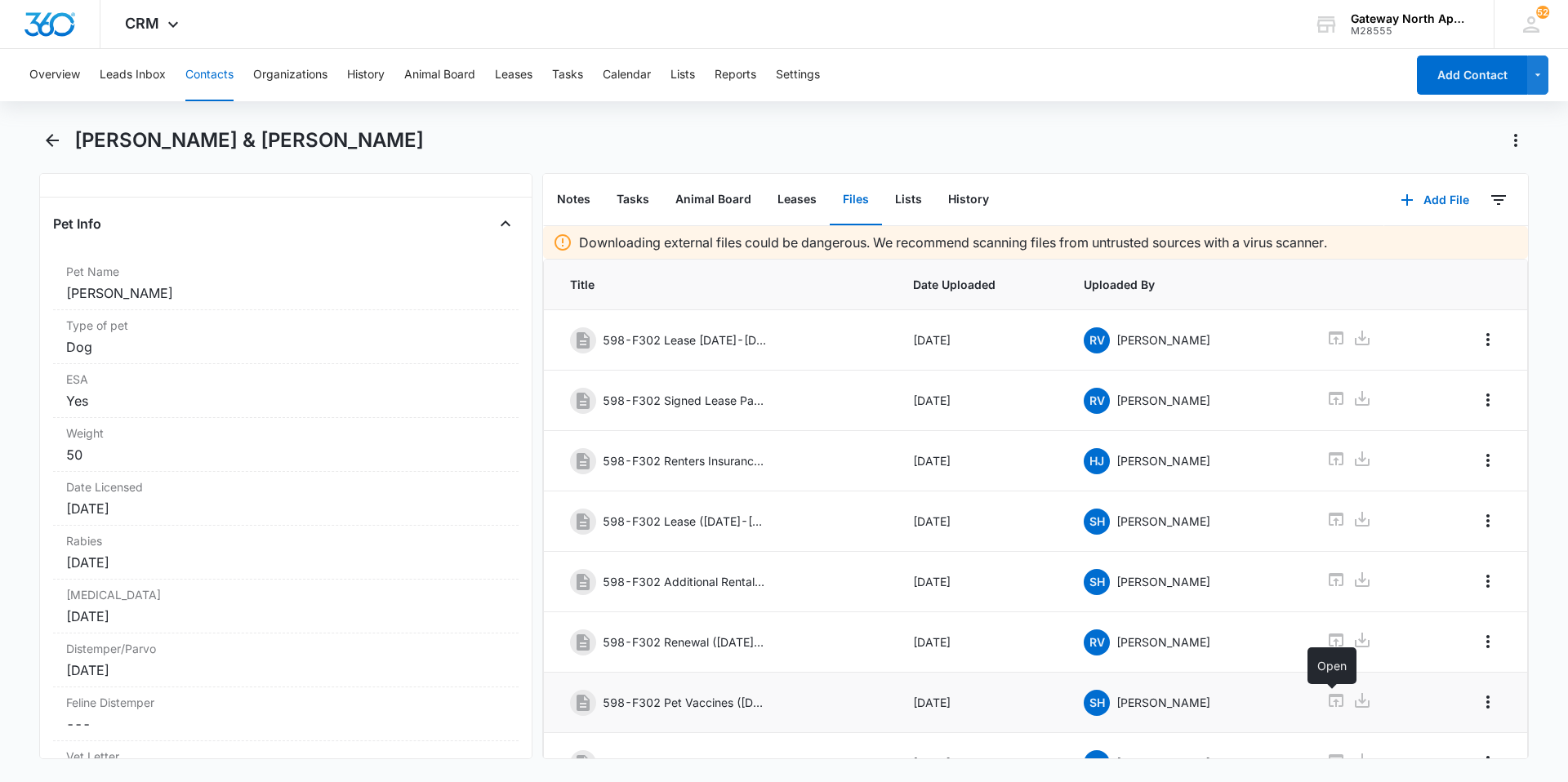
click at [1330, 700] on icon at bounding box center [1335, 700] width 20 height 20
click at [222, 72] on button "Contacts" at bounding box center [209, 75] width 48 height 52
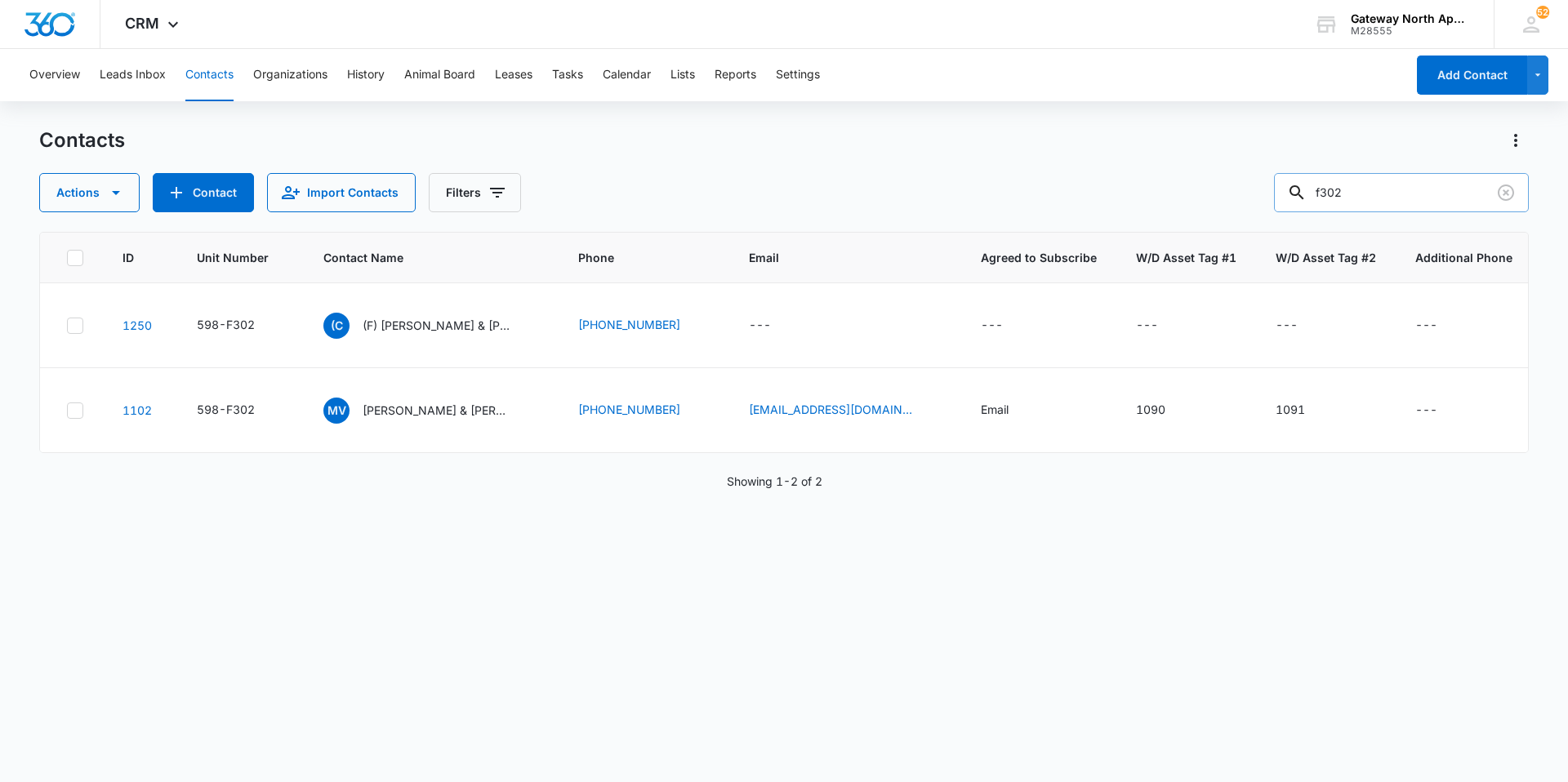
click at [1402, 189] on input "f302" at bounding box center [1401, 193] width 255 height 39
type input "f305"
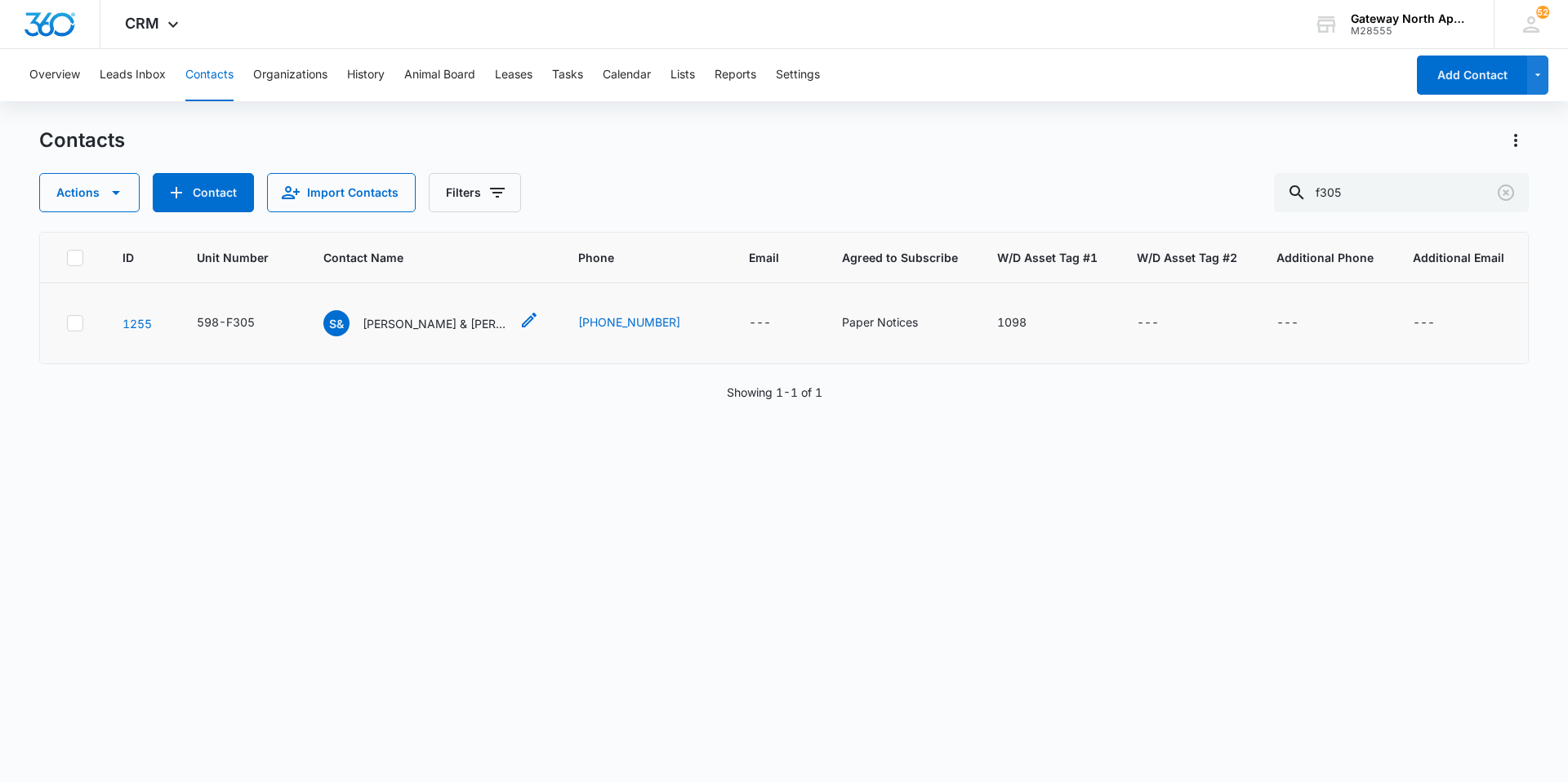
click at [427, 324] on p "[PERSON_NAME] & [PERSON_NAME]" at bounding box center [435, 324] width 147 height 17
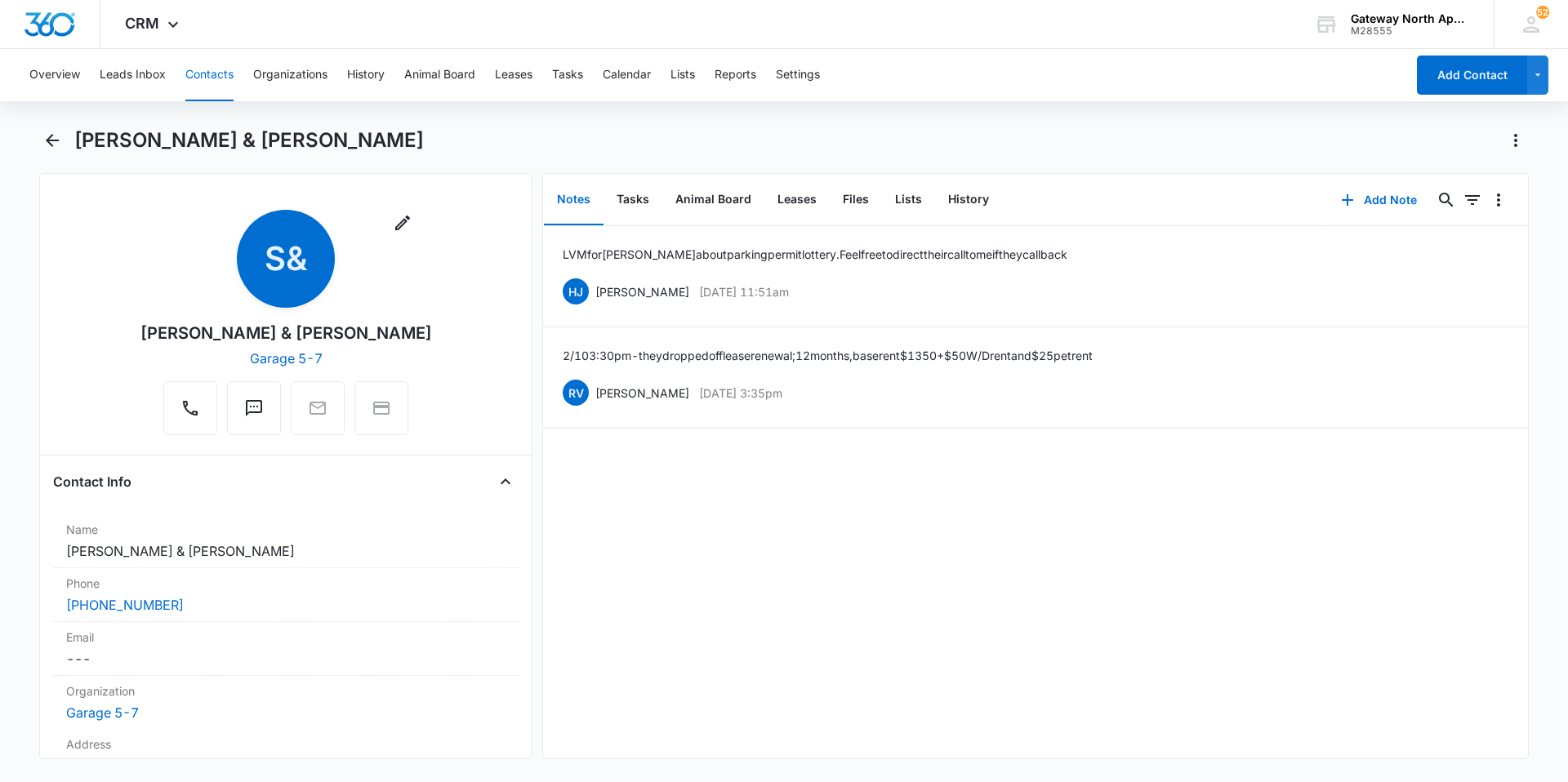
click at [212, 76] on button "Contacts" at bounding box center [209, 75] width 48 height 52
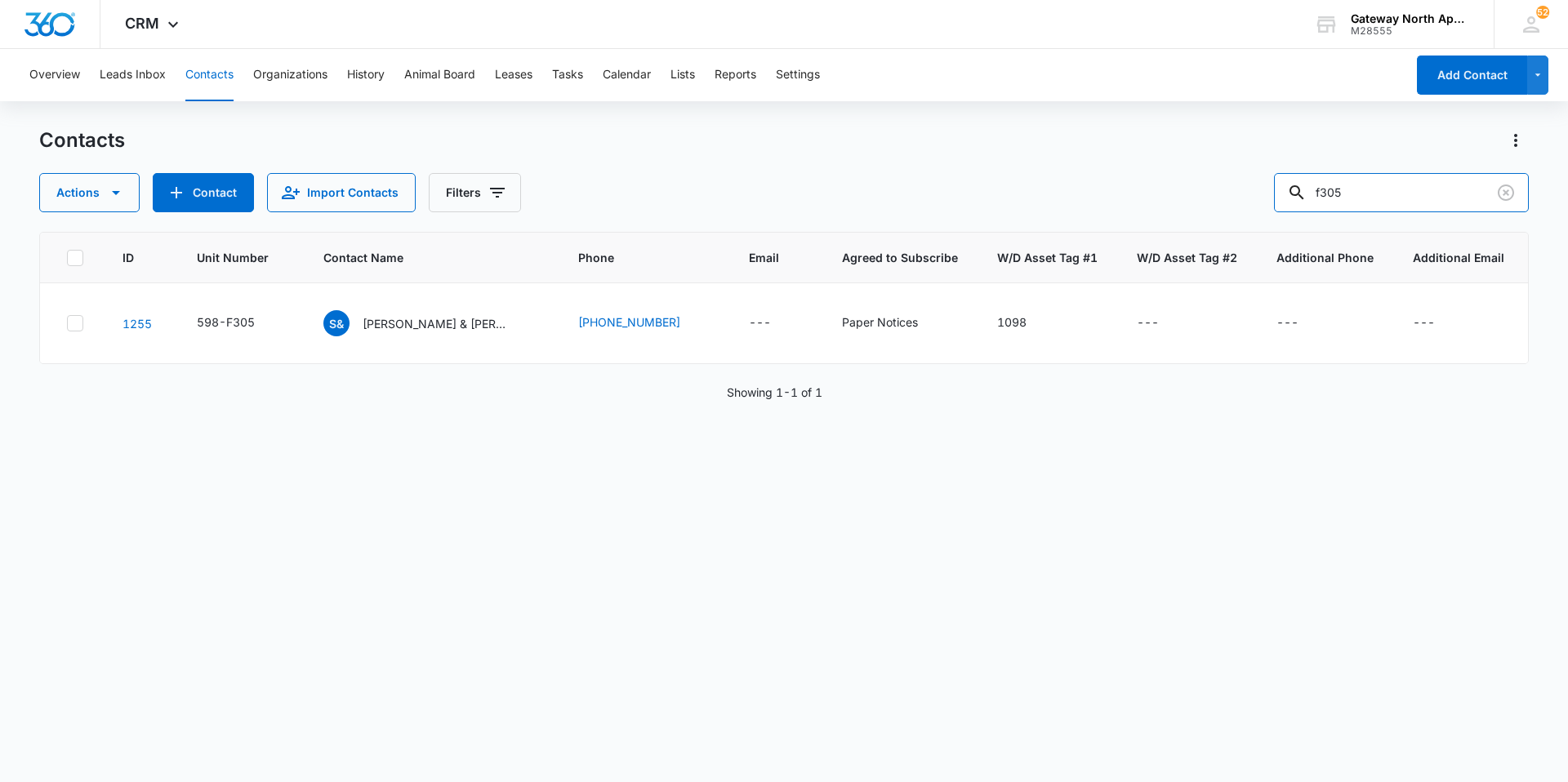
drag, startPoint x: 1402, startPoint y: 187, endPoint x: 1147, endPoint y: 195, distance: 255.1
click at [1147, 195] on div "Actions Contact Import Contacts Filters f305" at bounding box center [784, 193] width 1489 height 39
type input "h206"
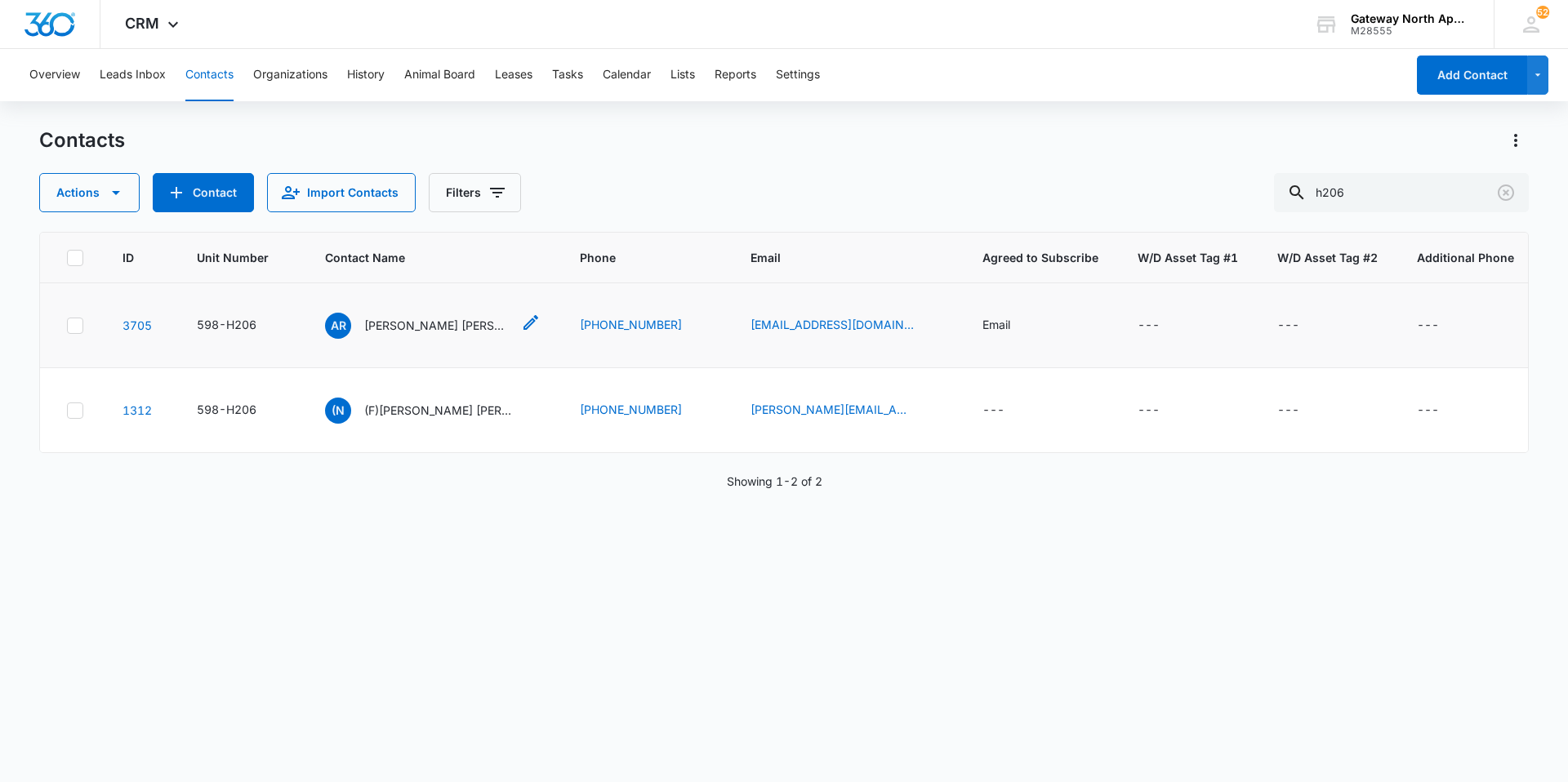
click at [457, 324] on p "[PERSON_NAME] [PERSON_NAME]" at bounding box center [437, 325] width 147 height 17
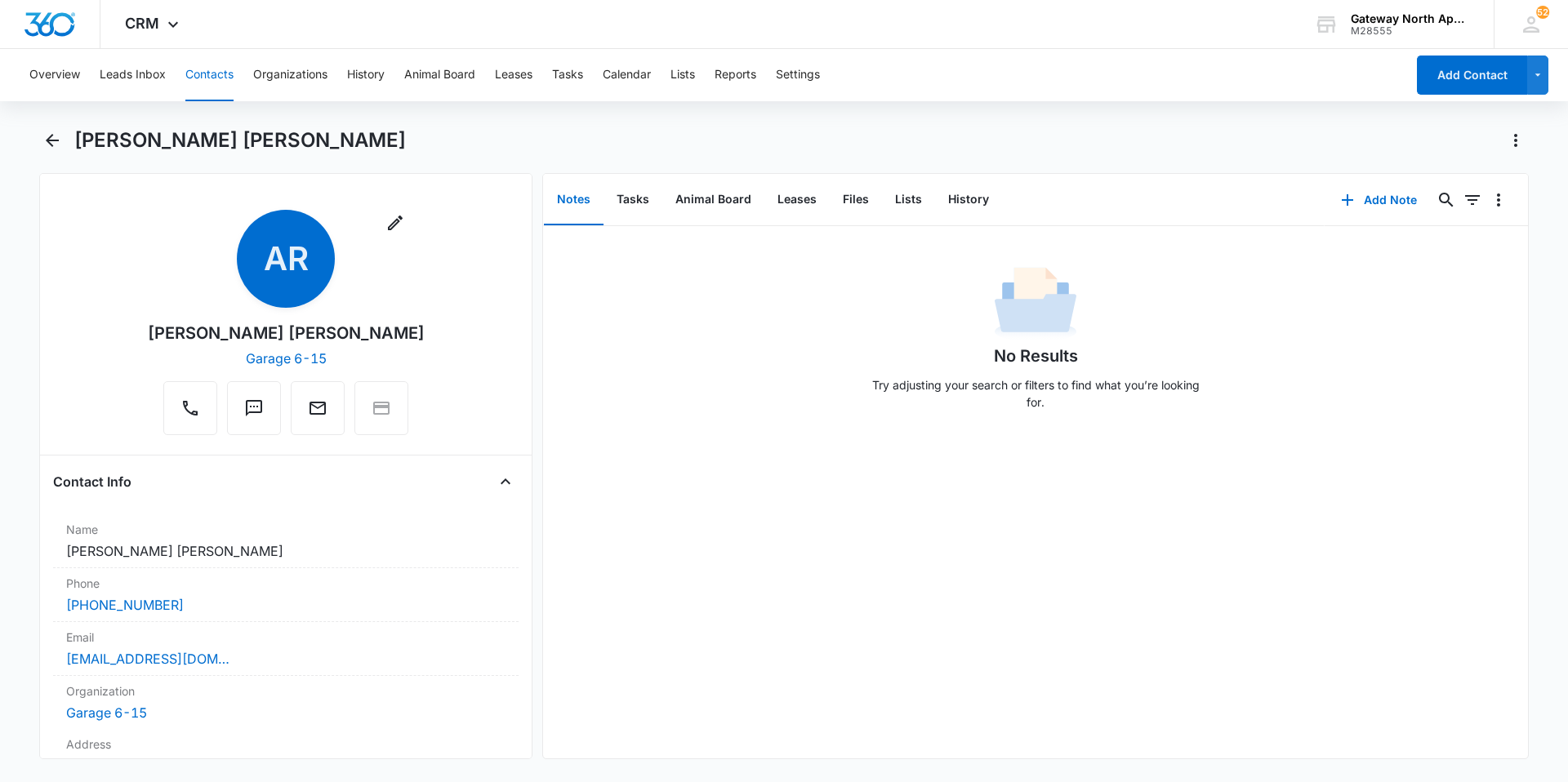
drag, startPoint x: 214, startPoint y: 70, endPoint x: 388, endPoint y: 98, distance: 176.2
click at [213, 70] on button "Contacts" at bounding box center [209, 75] width 48 height 52
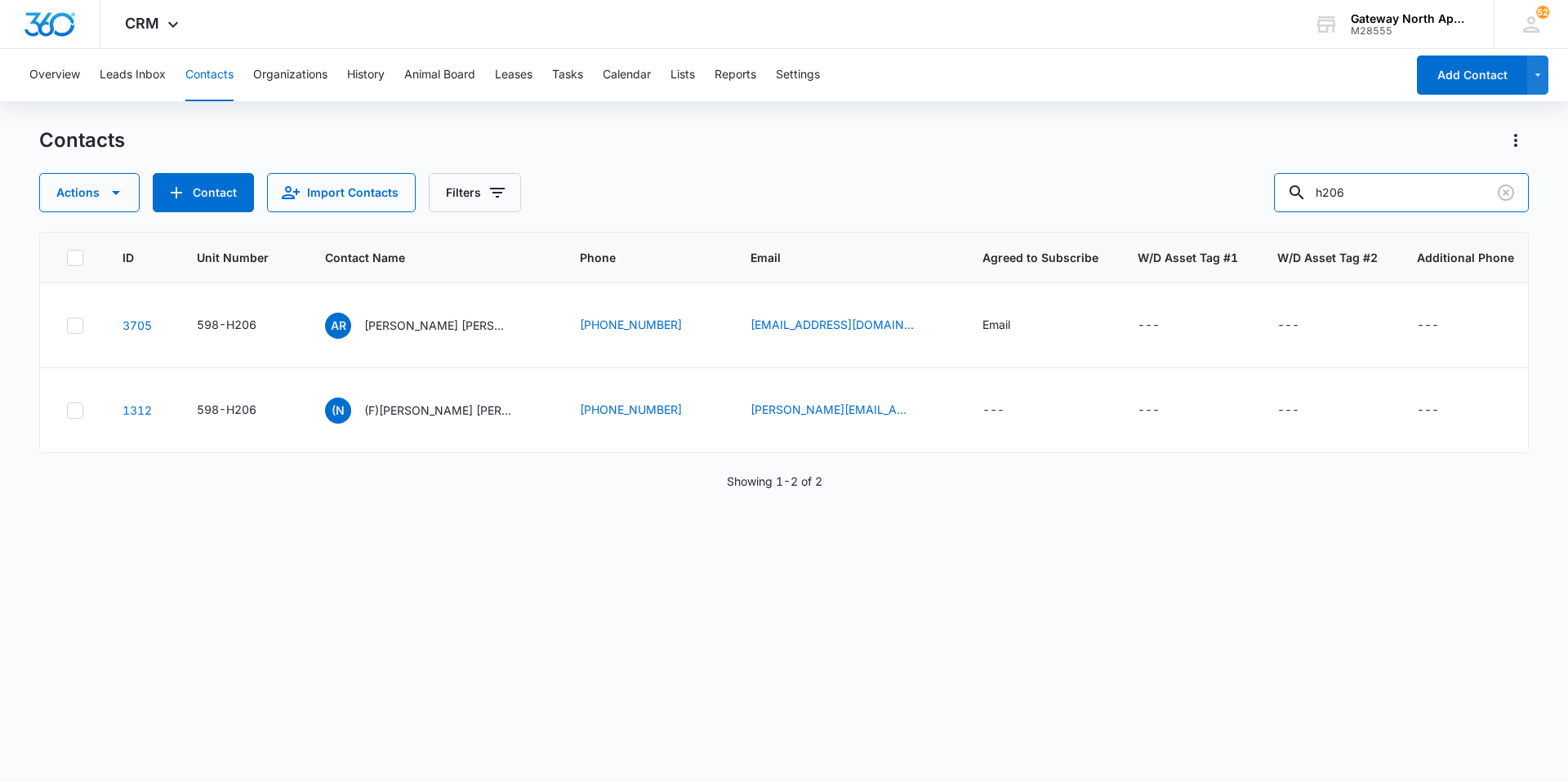
drag, startPoint x: 1384, startPoint y: 188, endPoint x: 1056, endPoint y: 176, distance: 328.2
click at [1056, 176] on div "Actions Contact Import Contacts Filters h206" at bounding box center [784, 193] width 1489 height 39
type input "i202"
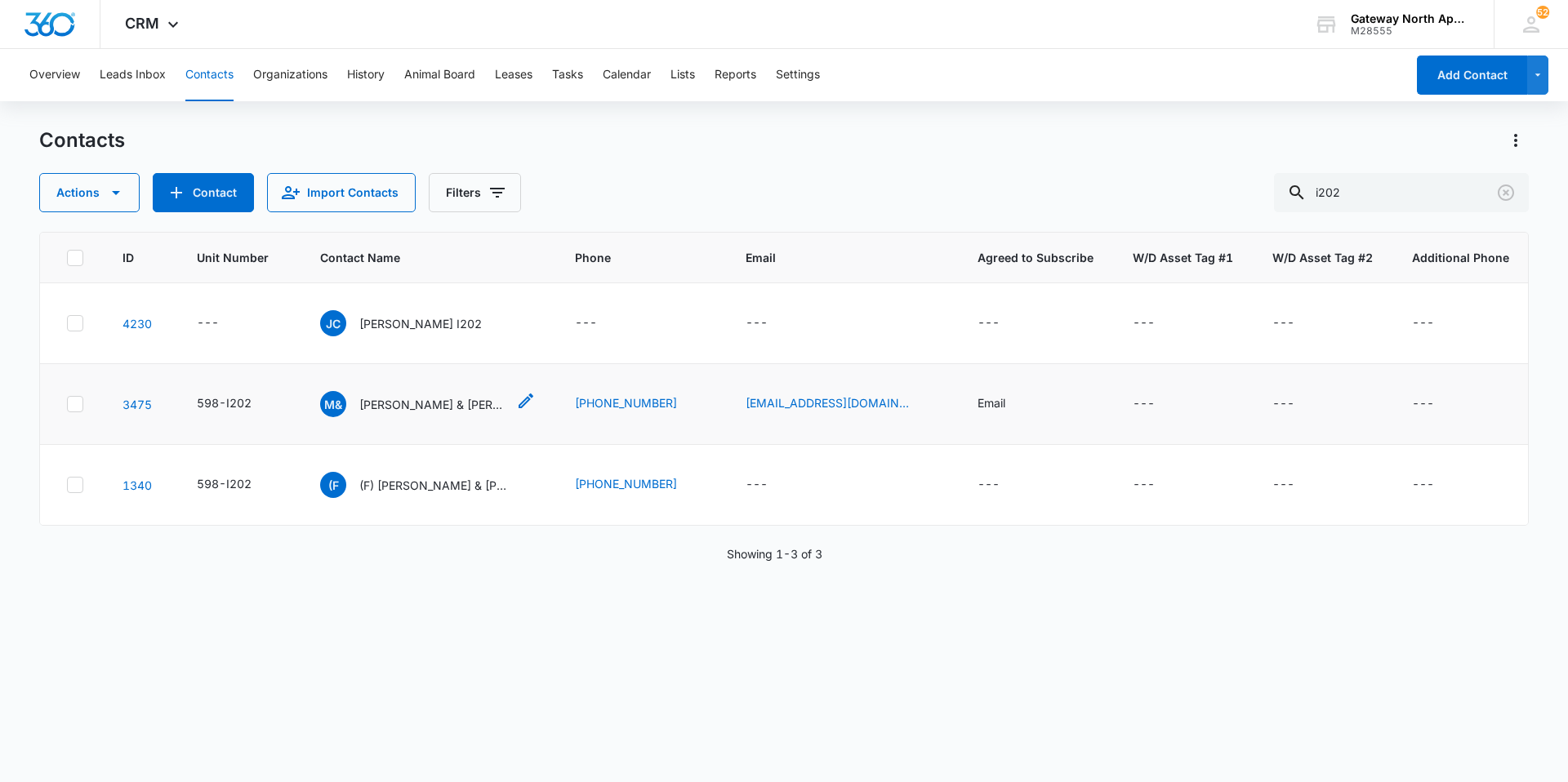
click at [460, 399] on p "[PERSON_NAME] & [PERSON_NAME]" at bounding box center [433, 404] width 147 height 17
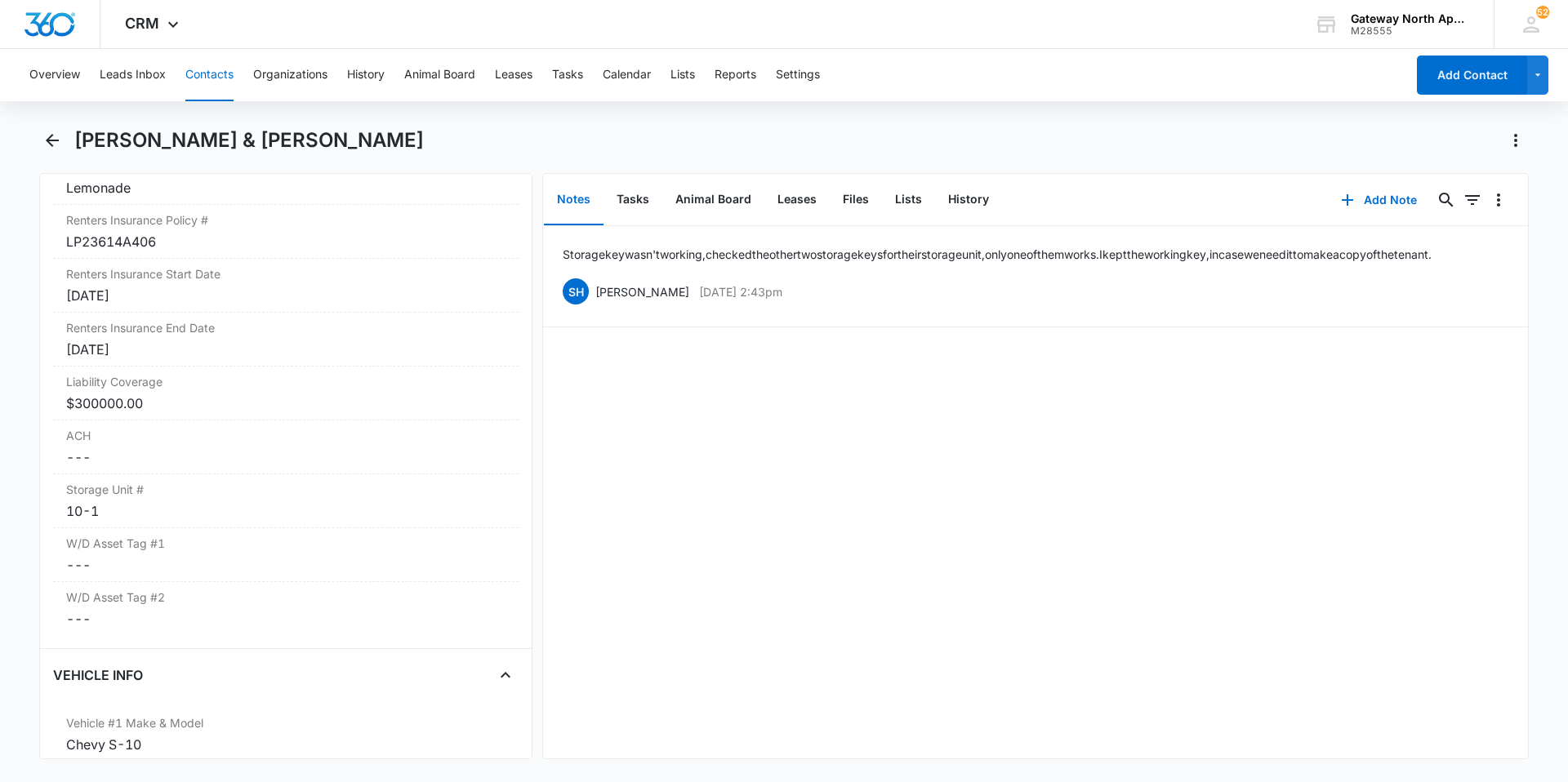
scroll to position [2041, 0]
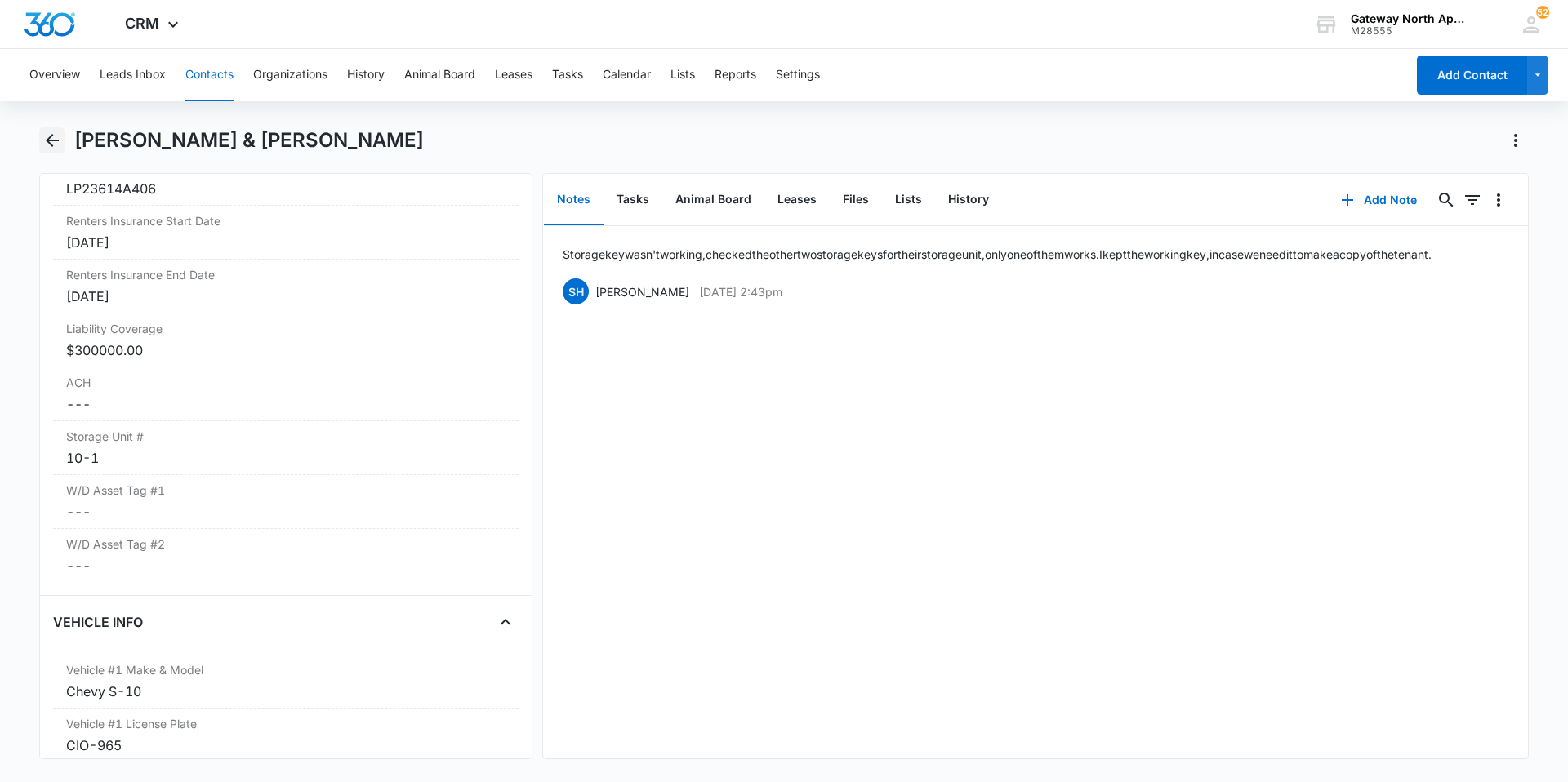
click at [58, 145] on icon "Back" at bounding box center [51, 140] width 20 height 20
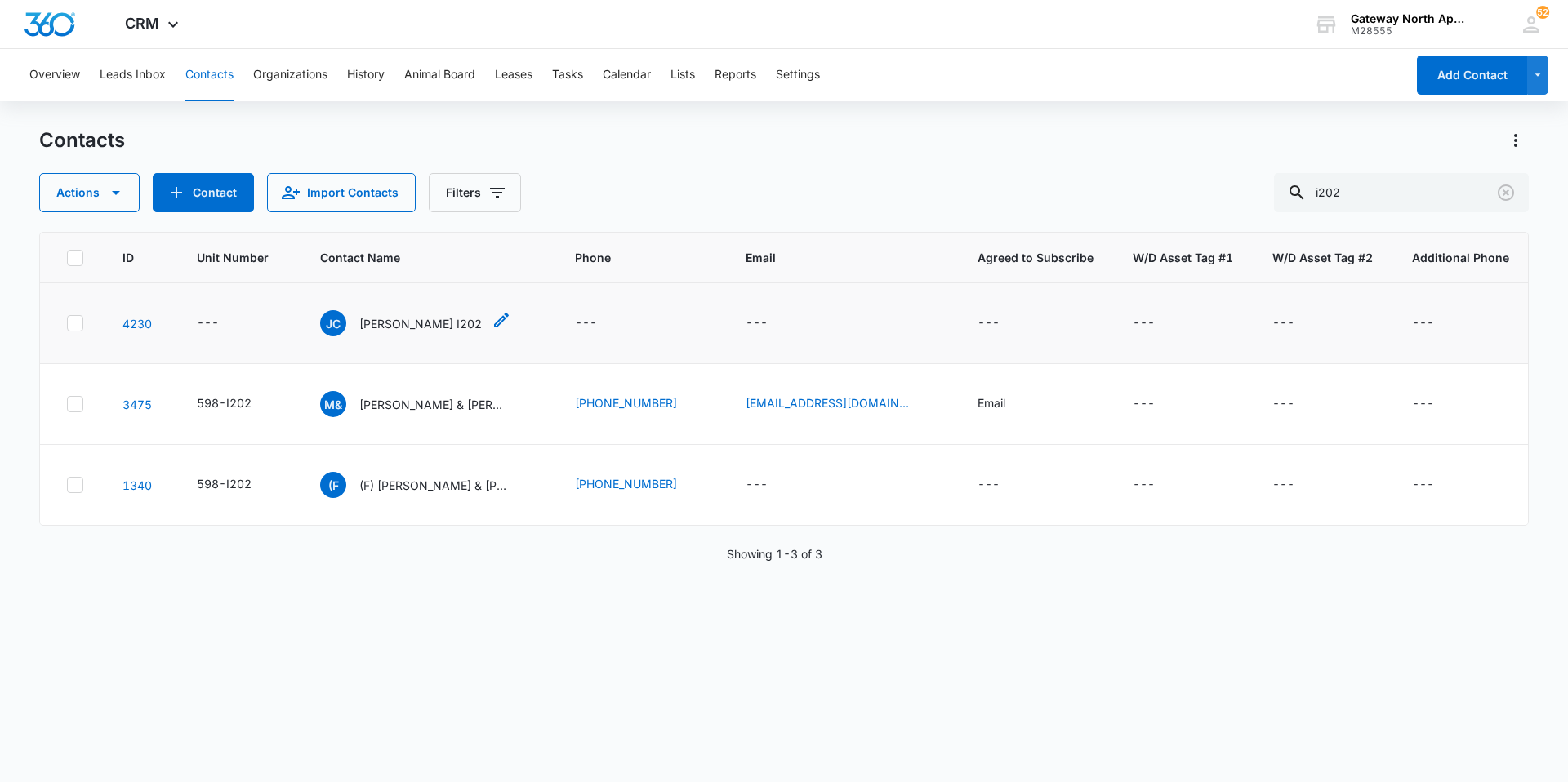
click at [432, 330] on p "[PERSON_NAME] I202" at bounding box center [421, 324] width 123 height 17
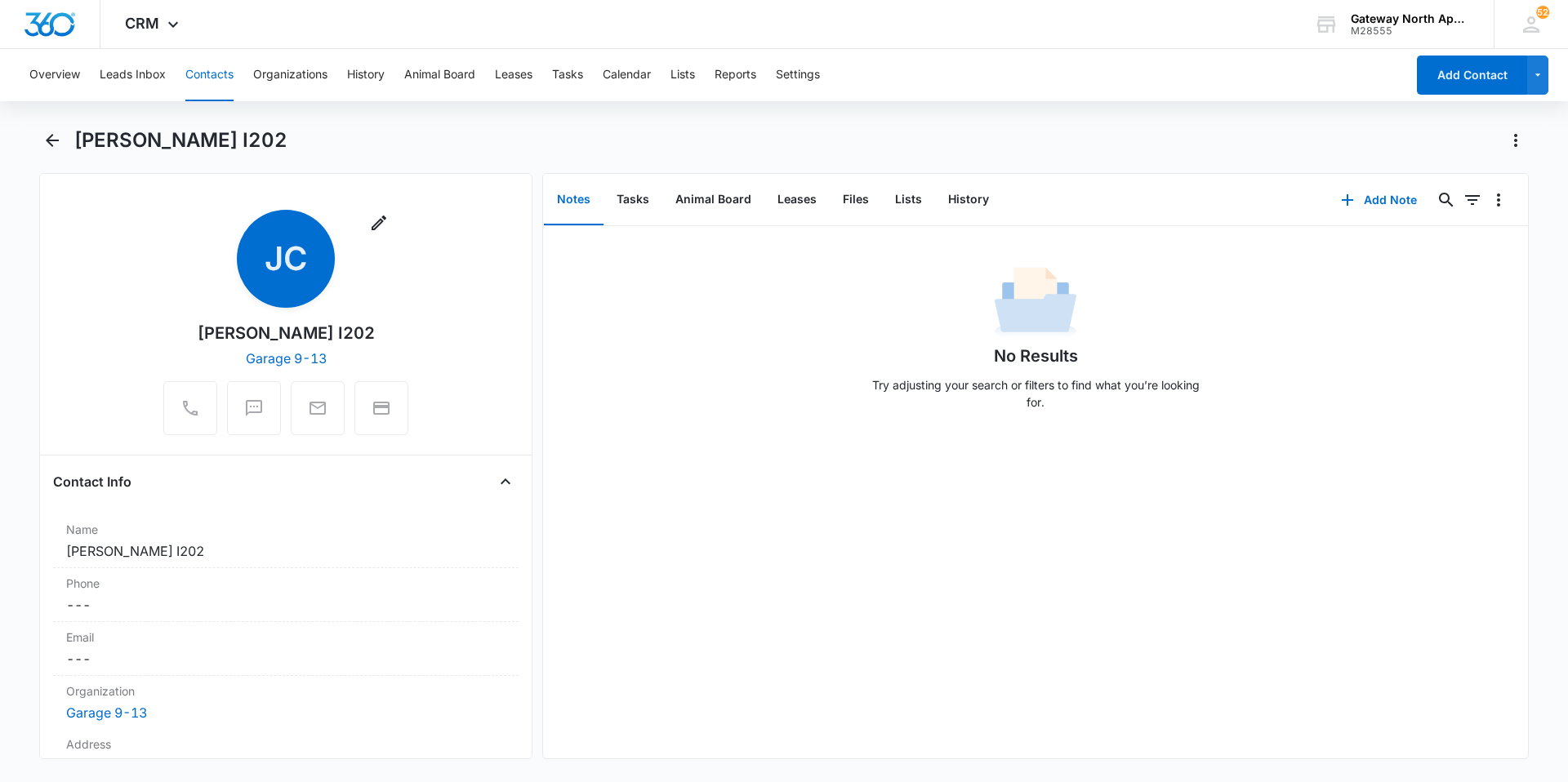
click at [191, 75] on button "Contacts" at bounding box center [209, 75] width 48 height 52
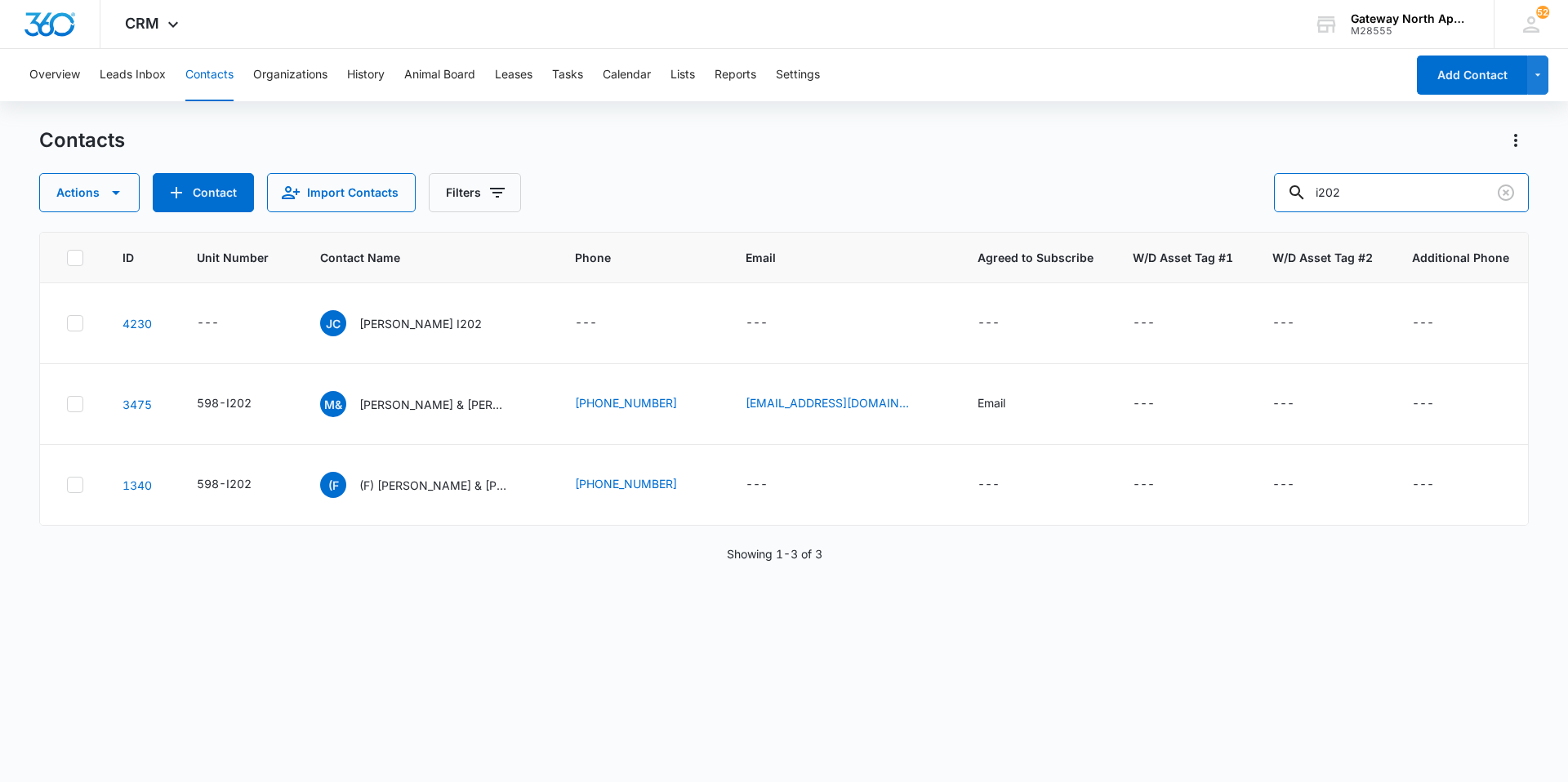
drag, startPoint x: 1375, startPoint y: 193, endPoint x: 1261, endPoint y: 200, distance: 114.2
click at [1261, 200] on div "Actions Contact Import Contacts Filters i202" at bounding box center [784, 193] width 1489 height 39
type input "a201"
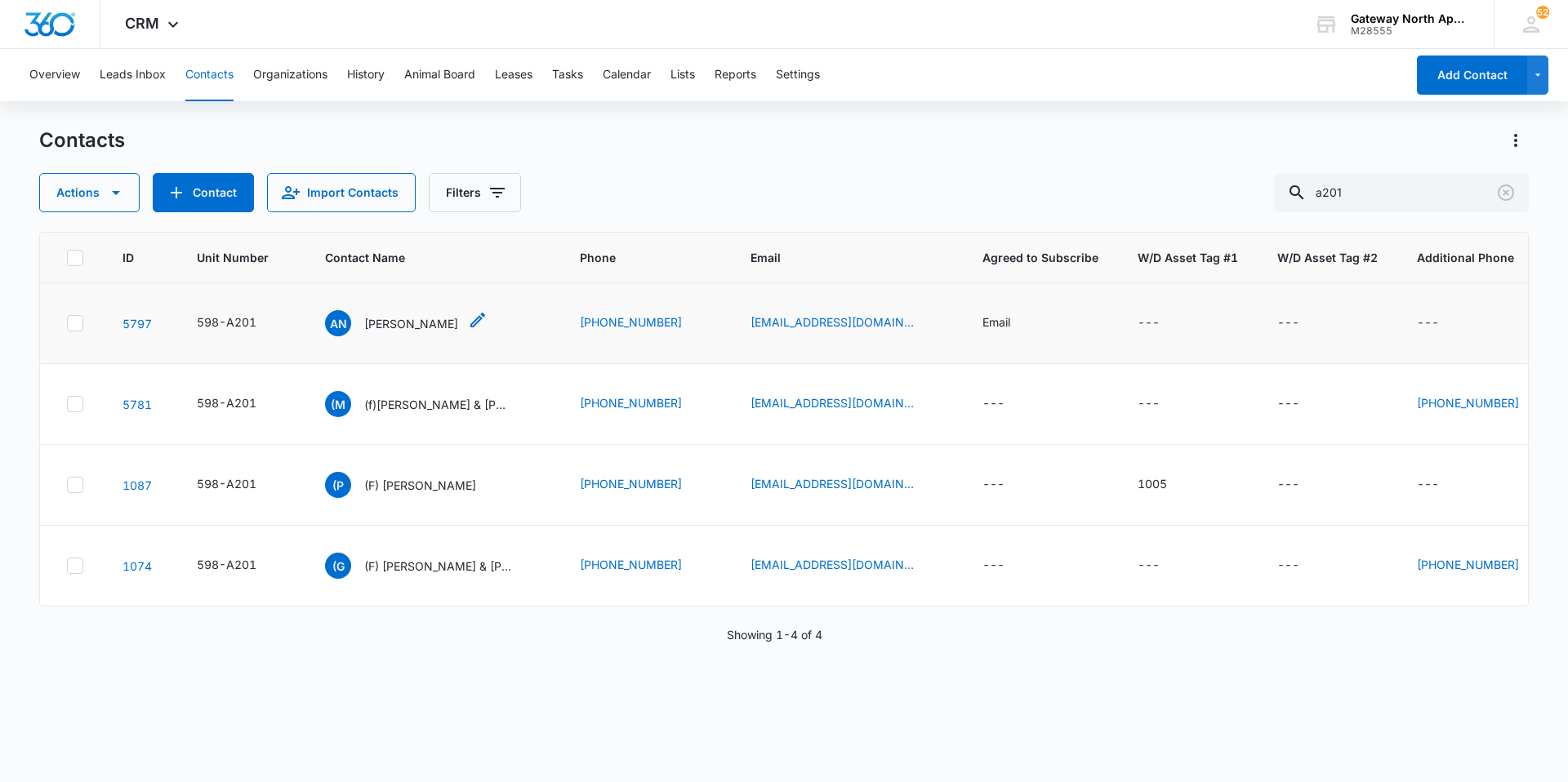
click at [426, 320] on p "[PERSON_NAME]" at bounding box center [410, 324] width 94 height 17
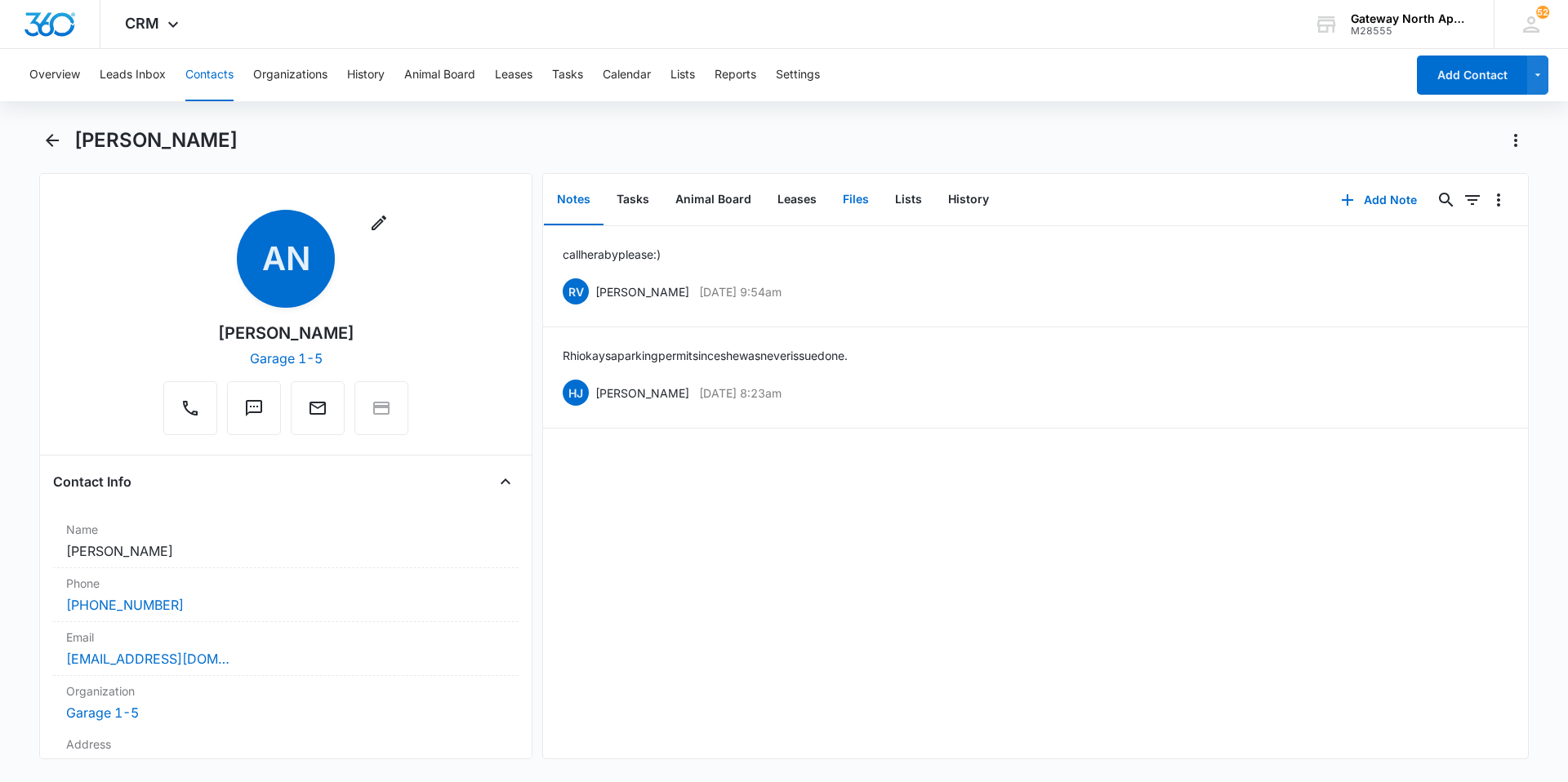
click at [852, 198] on button "Files" at bounding box center [856, 200] width 52 height 51
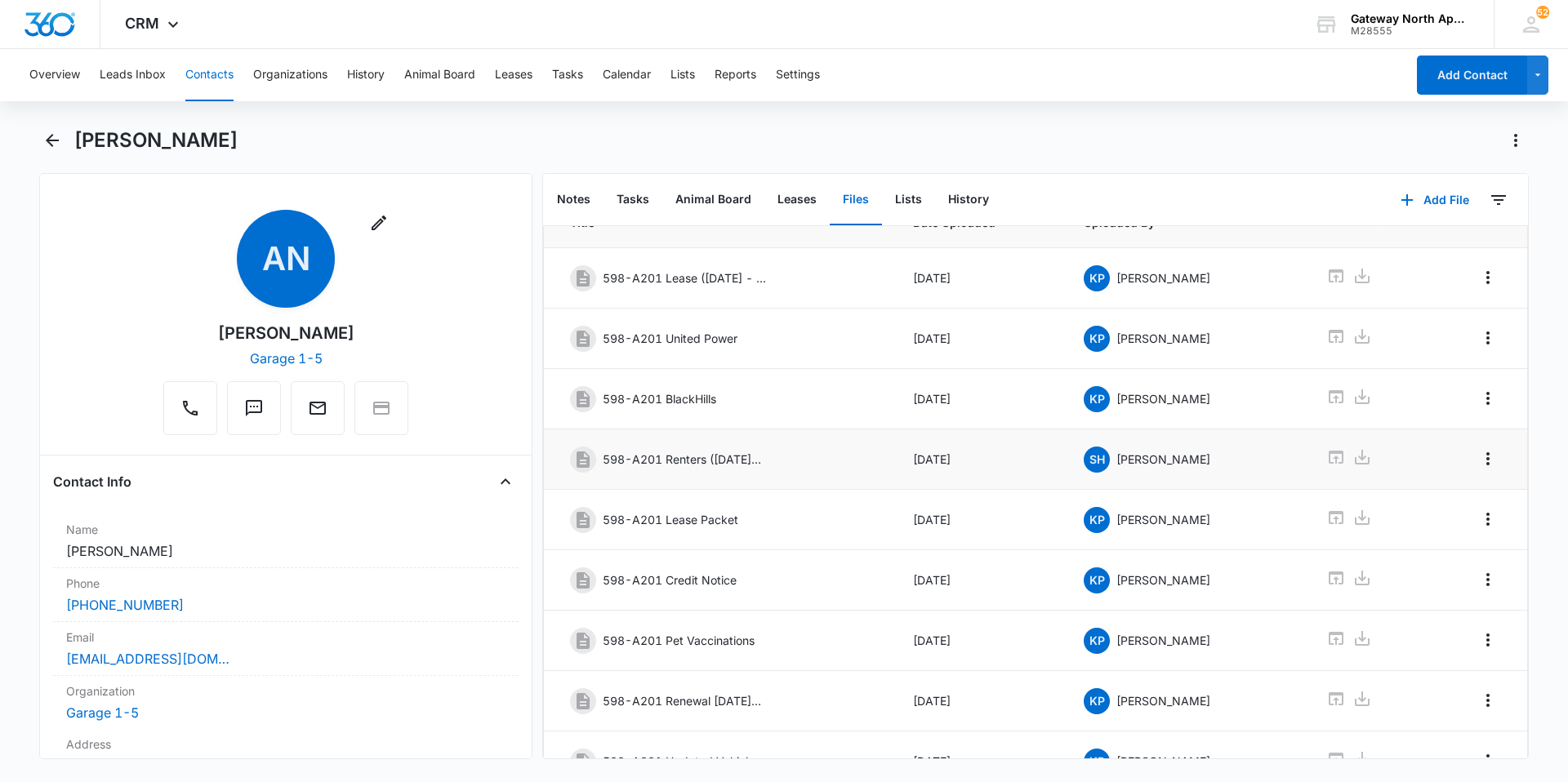
scroll to position [219, 0]
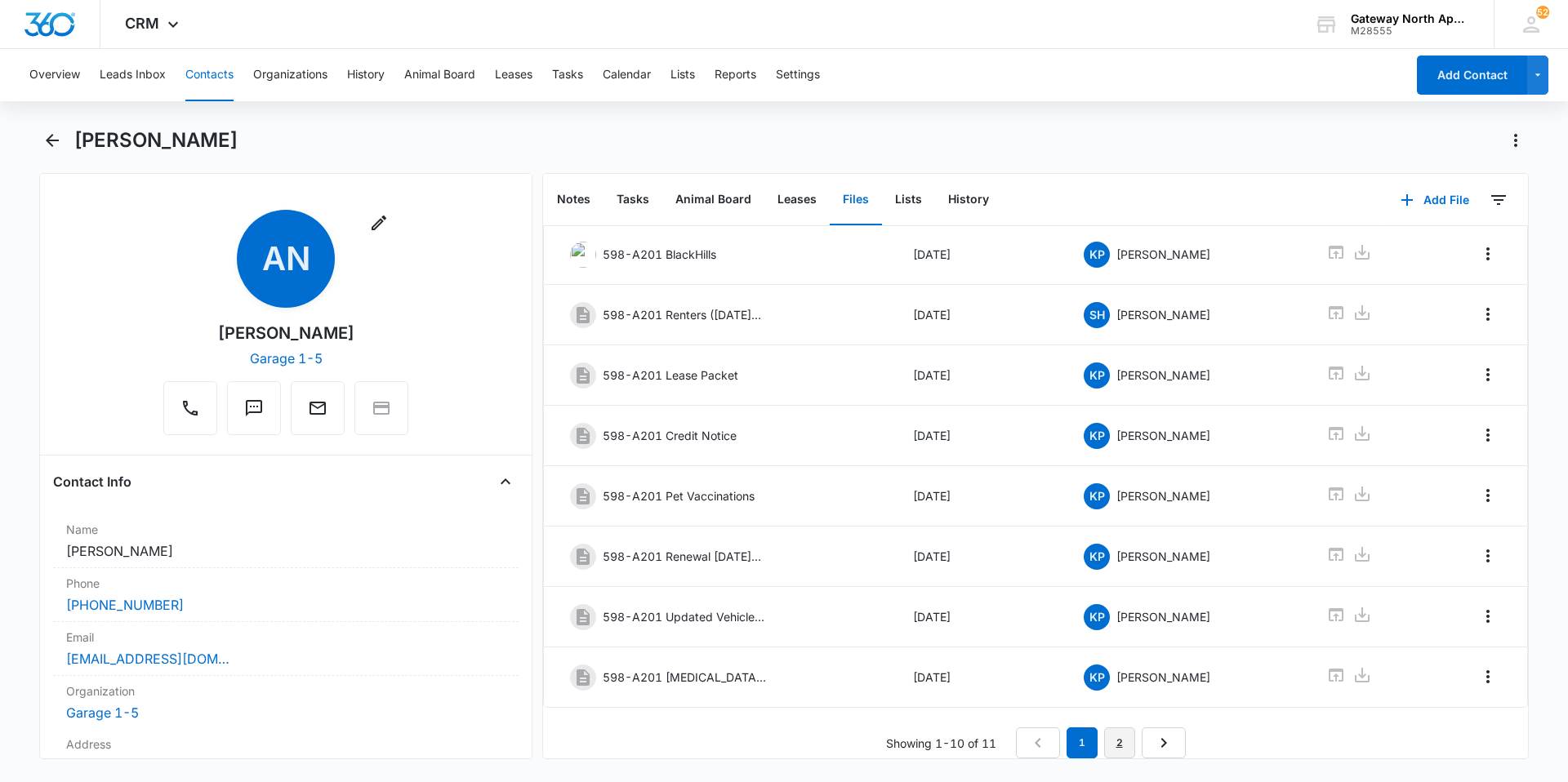
click at [1124, 730] on link "2" at bounding box center [1119, 743] width 31 height 31
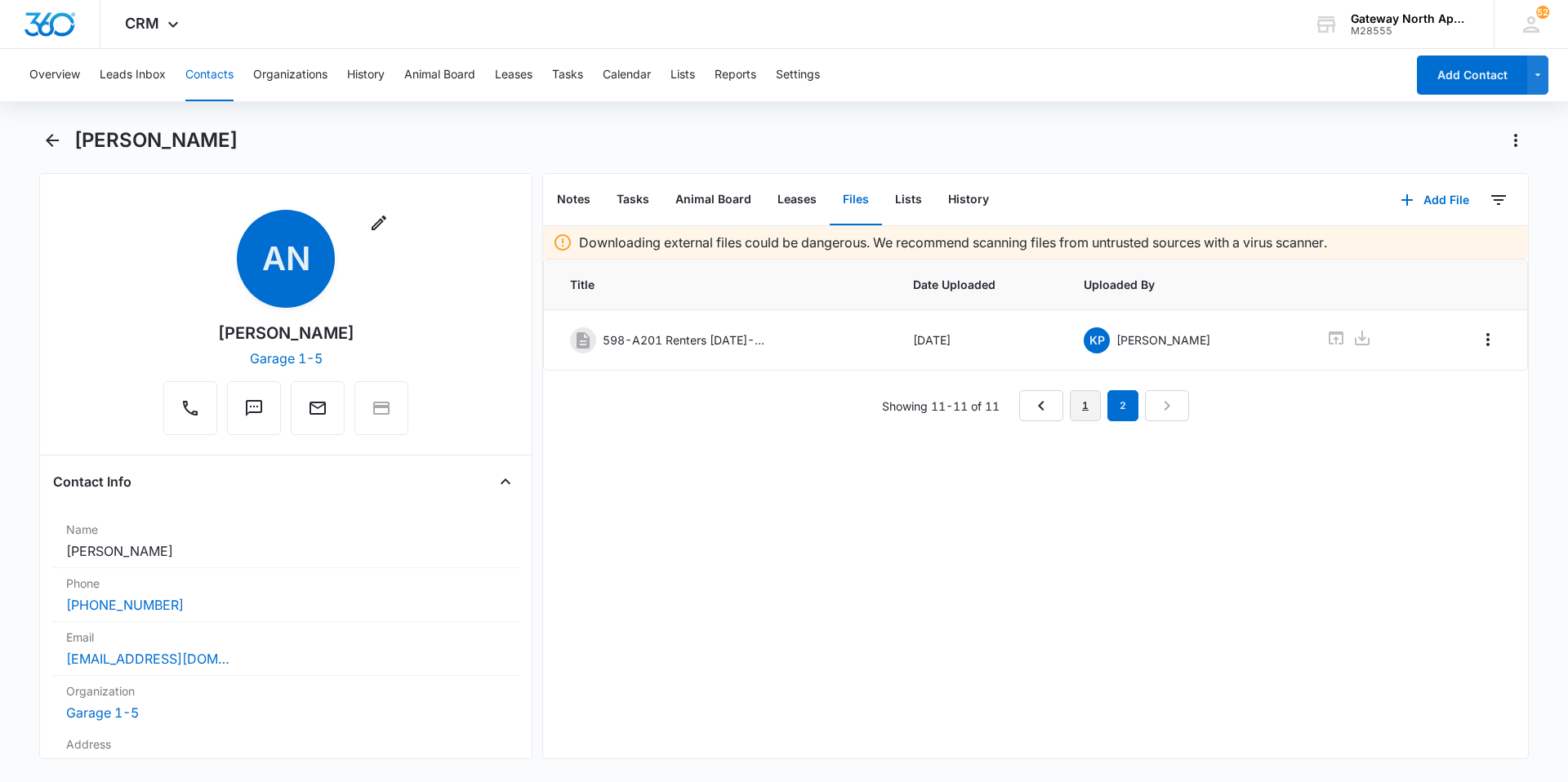
click at [1075, 404] on link "1" at bounding box center [1085, 406] width 31 height 31
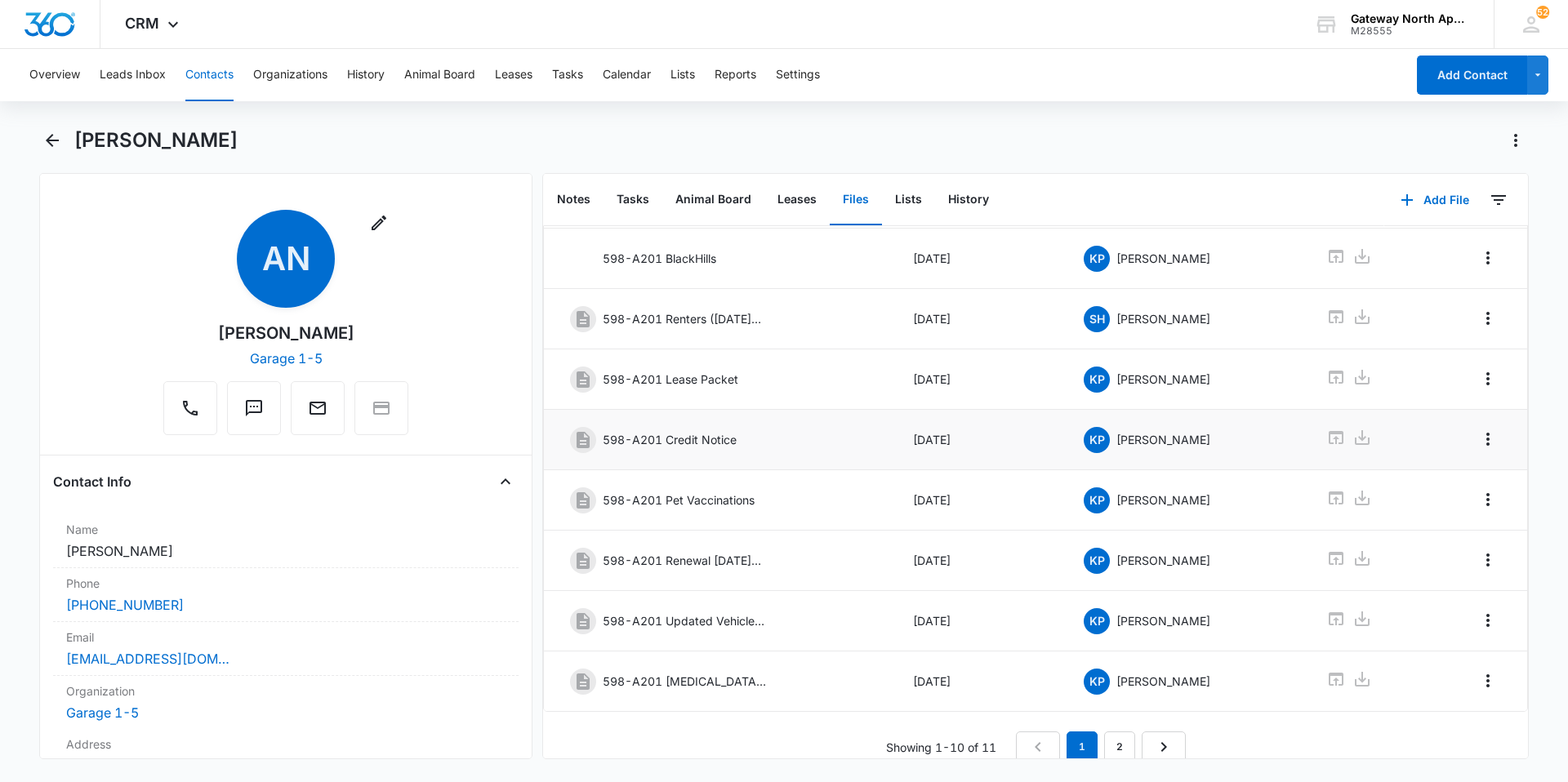
scroll to position [219, 0]
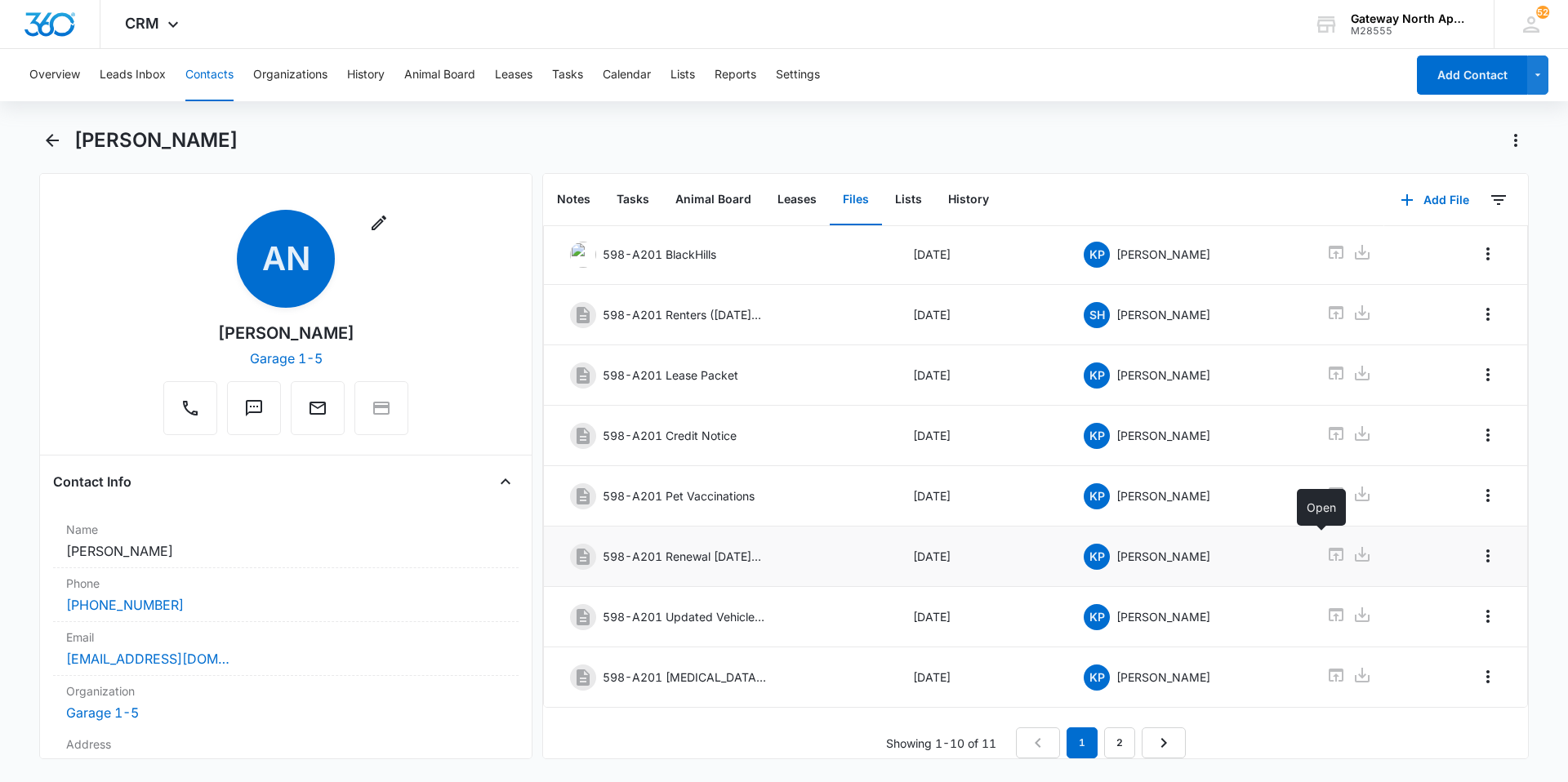
click at [1326, 545] on icon at bounding box center [1335, 555] width 20 height 20
click at [213, 66] on button "Contacts" at bounding box center [209, 75] width 48 height 52
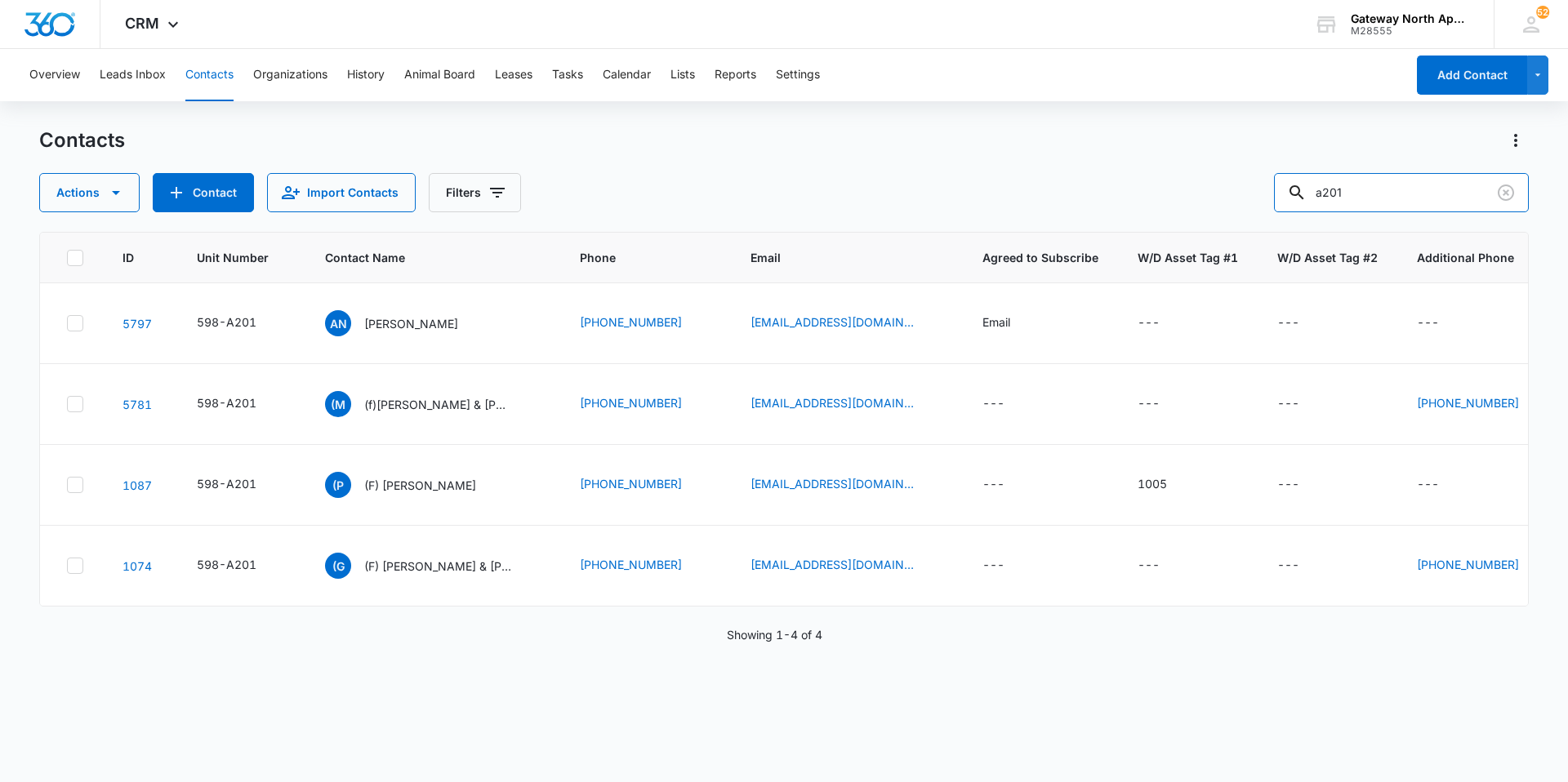
drag, startPoint x: 1394, startPoint y: 185, endPoint x: 1175, endPoint y: 185, distance: 219.0
click at [1176, 185] on div "Actions Contact Import Contacts Filters a201" at bounding box center [784, 193] width 1489 height 39
type input "i102"
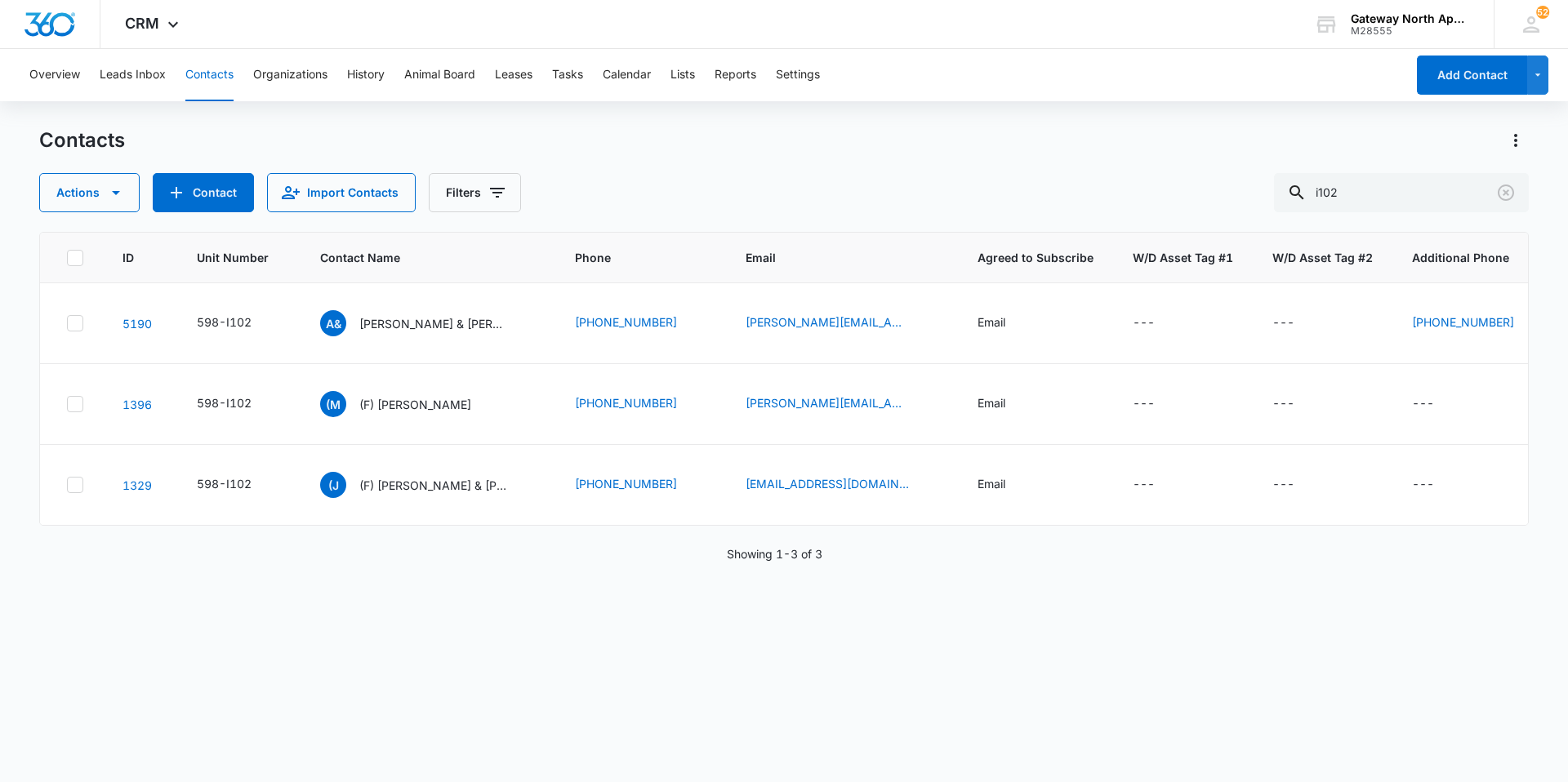
drag, startPoint x: 443, startPoint y: 323, endPoint x: 27, endPoint y: 296, distance: 416.9
click at [441, 323] on p "[PERSON_NAME] & [PERSON_NAME]" at bounding box center [433, 324] width 147 height 17
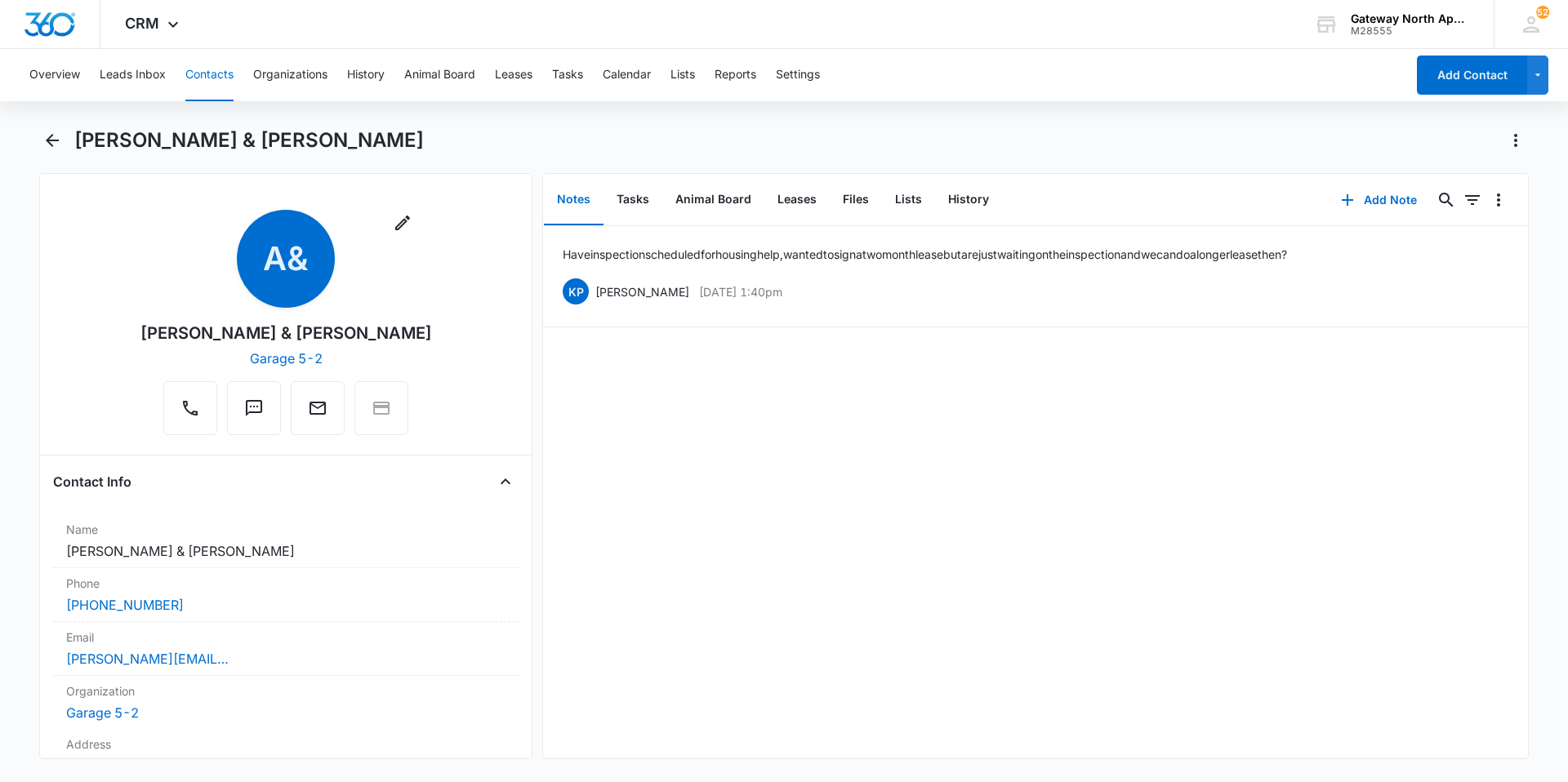
click at [220, 77] on button "Contacts" at bounding box center [209, 75] width 48 height 52
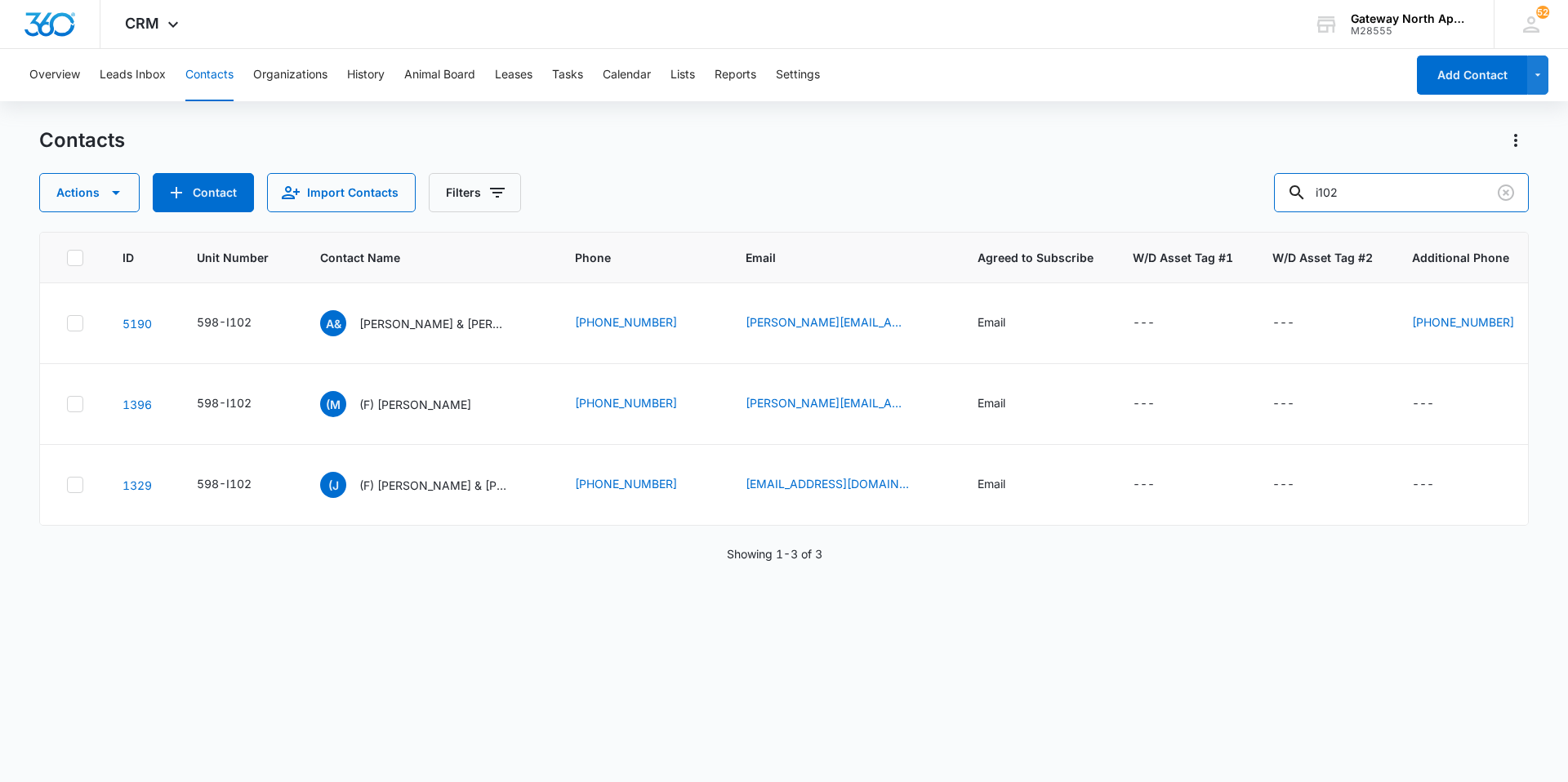
drag, startPoint x: 1377, startPoint y: 193, endPoint x: 1165, endPoint y: 231, distance: 215.4
click at [1186, 226] on div "Contacts Actions Contact Import Contacts Filters i102 ID Unit Number Contact Na…" at bounding box center [784, 453] width 1489 height 653
type input "a201"
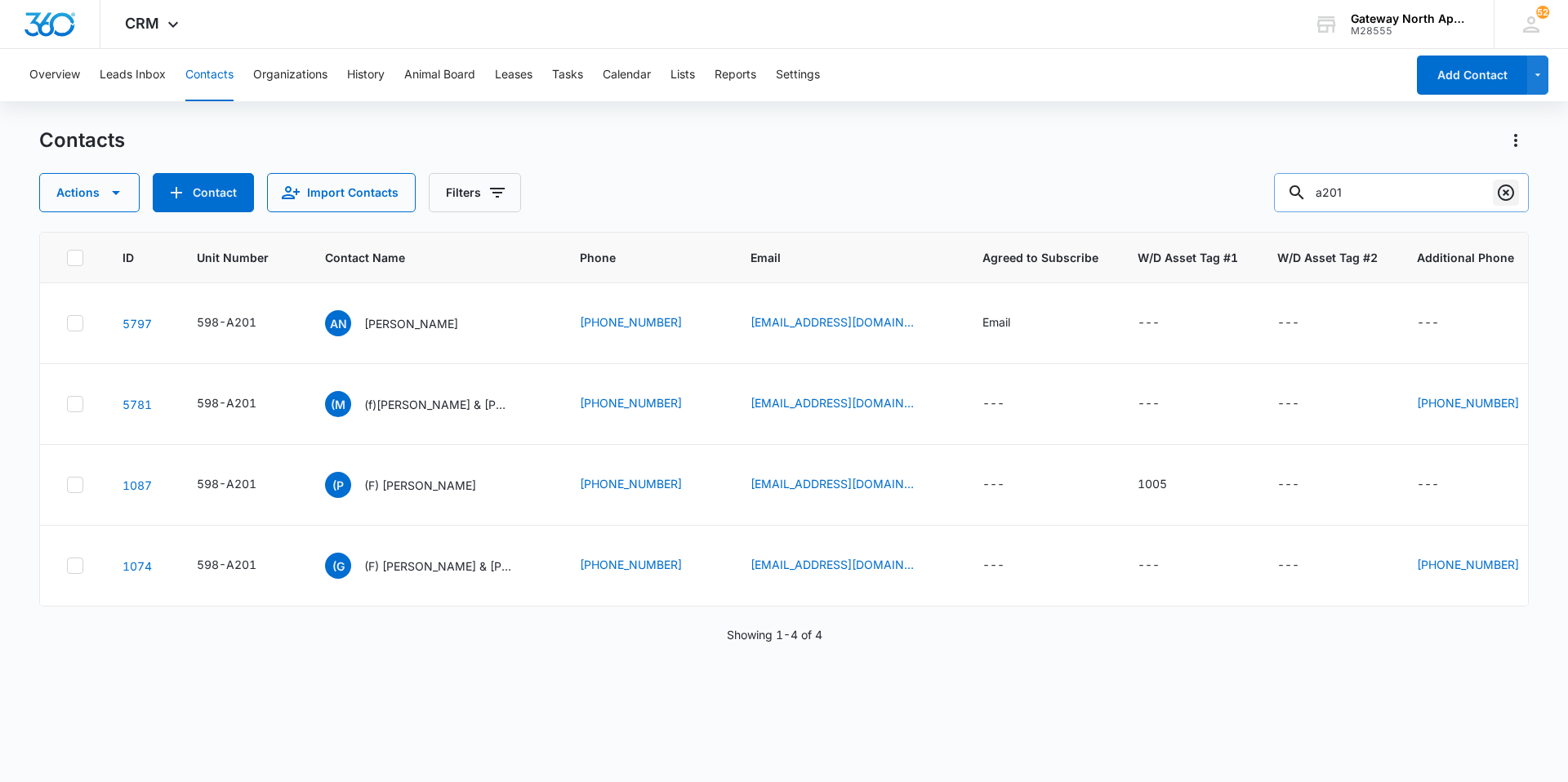
click at [1506, 195] on icon "Clear" at bounding box center [1505, 192] width 20 height 20
